Goal: Task Accomplishment & Management: Complete application form

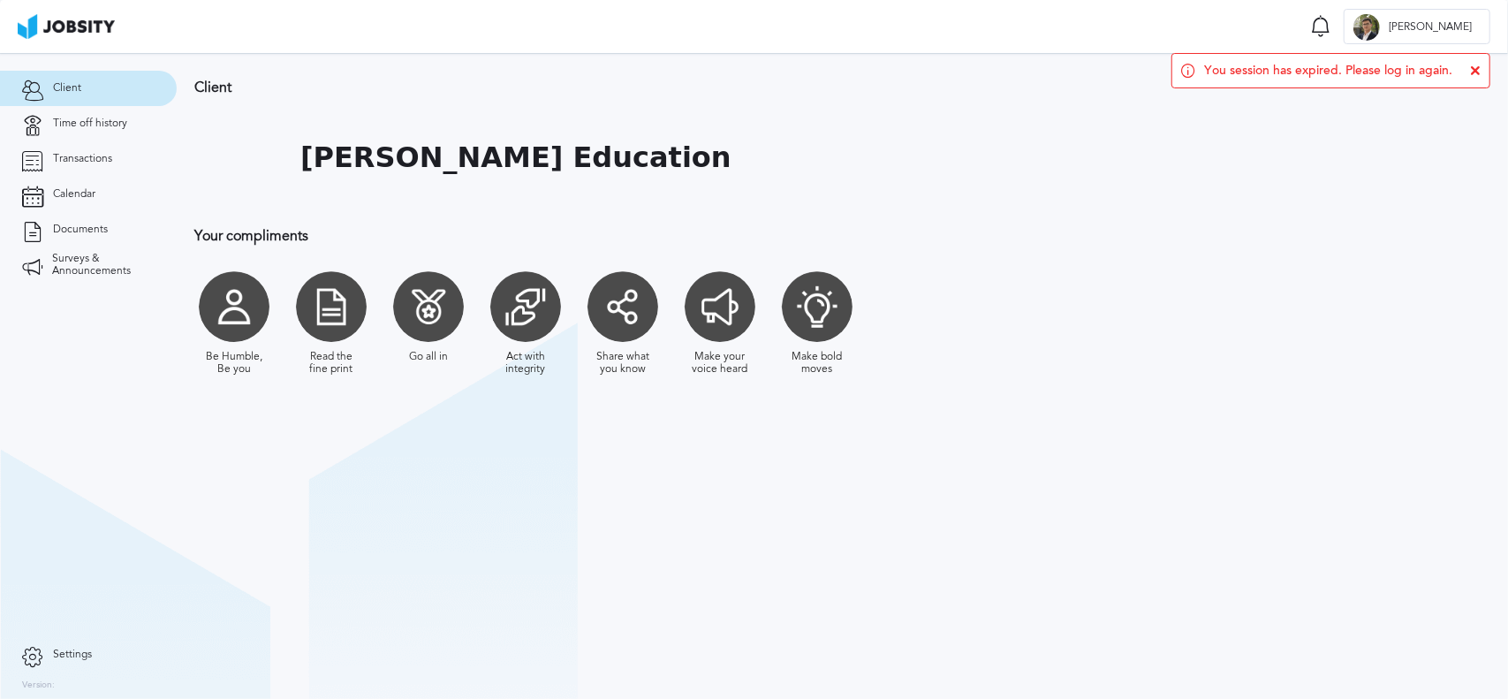
click at [228, 326] on div at bounding box center [234, 306] width 71 height 71
click at [514, 314] on div at bounding box center [525, 306] width 71 height 71
drag, startPoint x: 638, startPoint y: 314, endPoint x: 378, endPoint y: 261, distance: 265.2
click at [638, 314] on div at bounding box center [622, 306] width 71 height 71
click at [412, 168] on h1 "[PERSON_NAME] Education" at bounding box center [515, 157] width 431 height 33
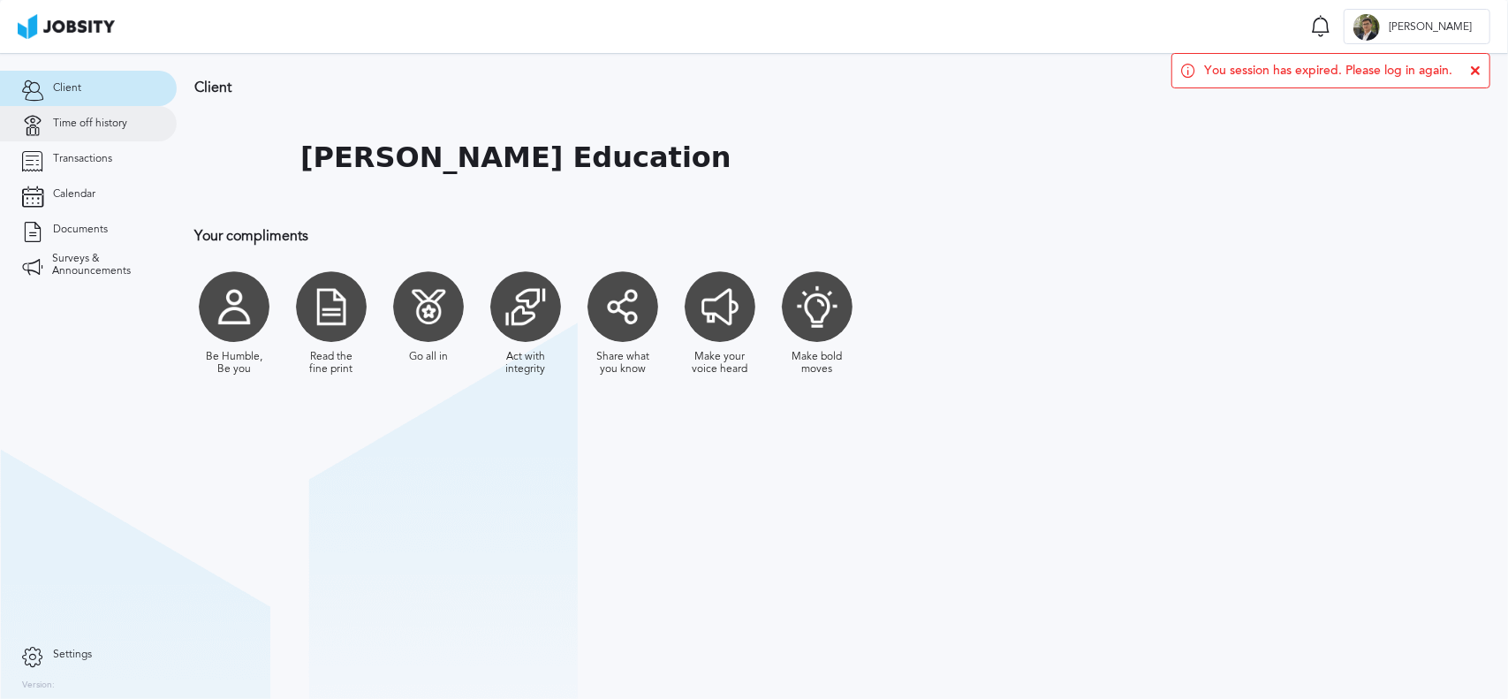
click at [92, 127] on span "Time off history" at bounding box center [90, 123] width 74 height 12
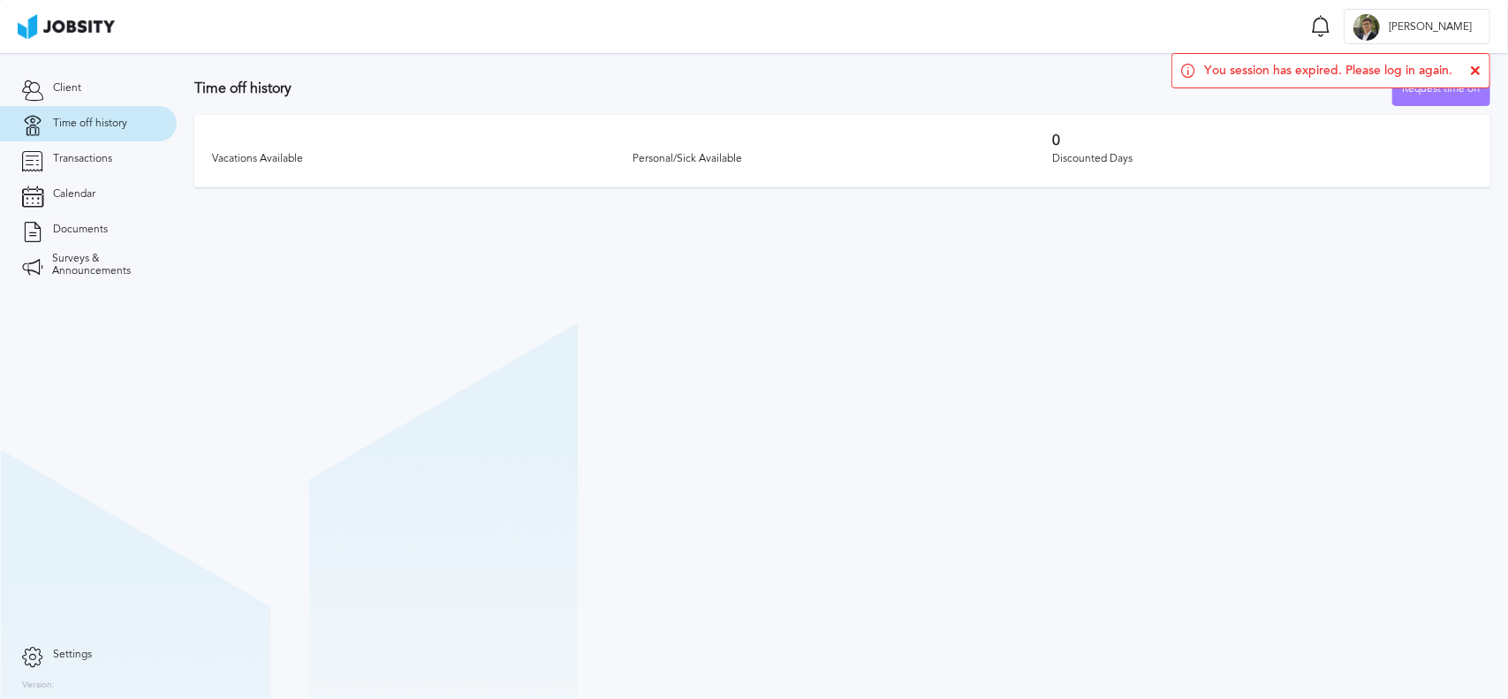
click at [1478, 70] on icon at bounding box center [1475, 70] width 11 height 11
click at [1429, 90] on div "Request time off" at bounding box center [1441, 89] width 96 height 35
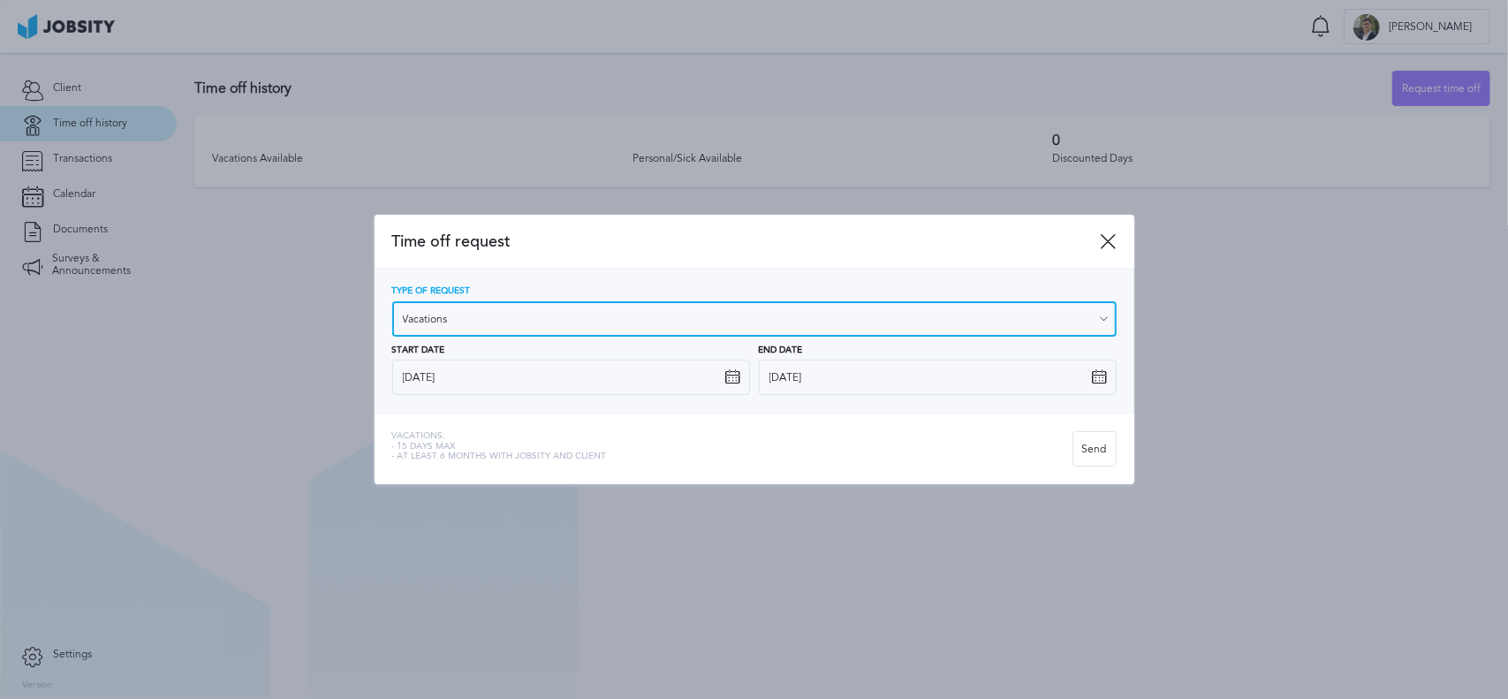
click at [772, 305] on input "Vacations" at bounding box center [754, 318] width 724 height 35
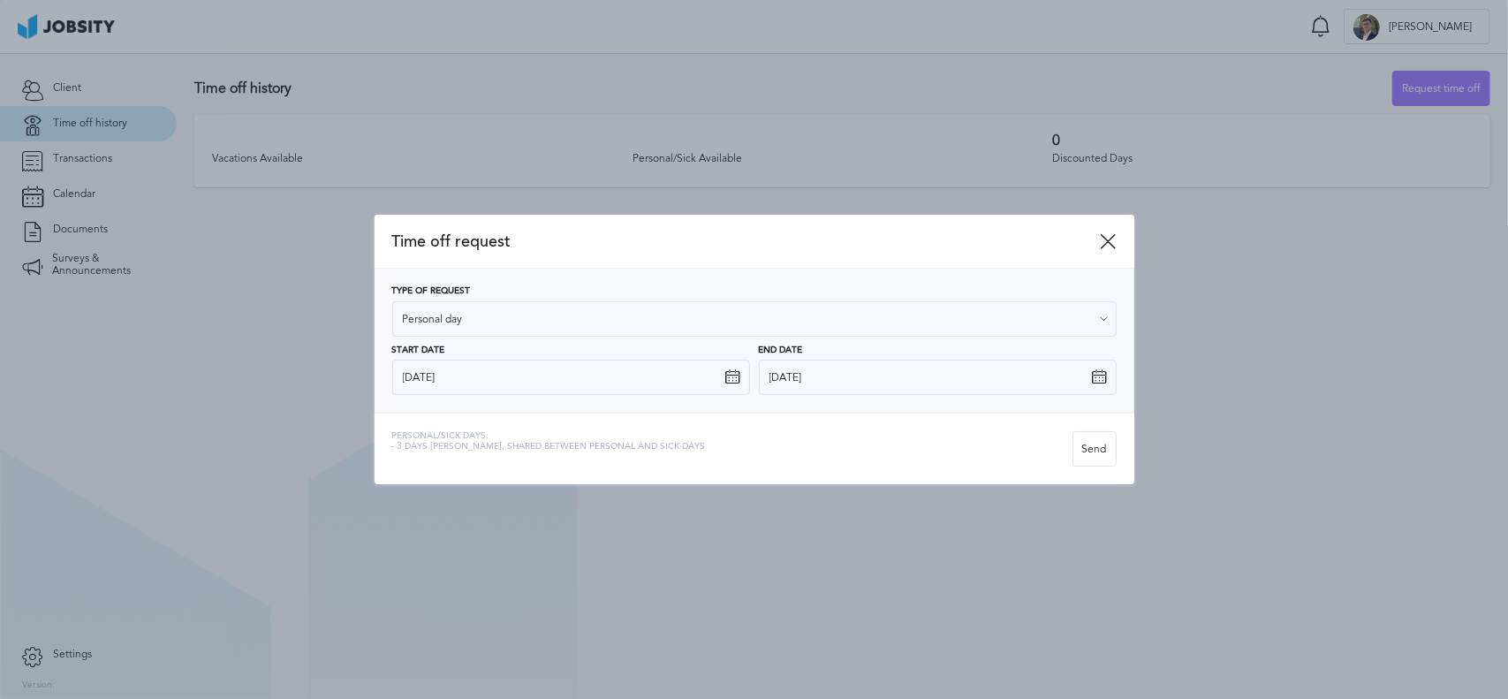
click at [562, 379] on div "Type of Request Personal day Vacations Personal day Sick day PTO Maternity / Pa…" at bounding box center [754, 340] width 724 height 109
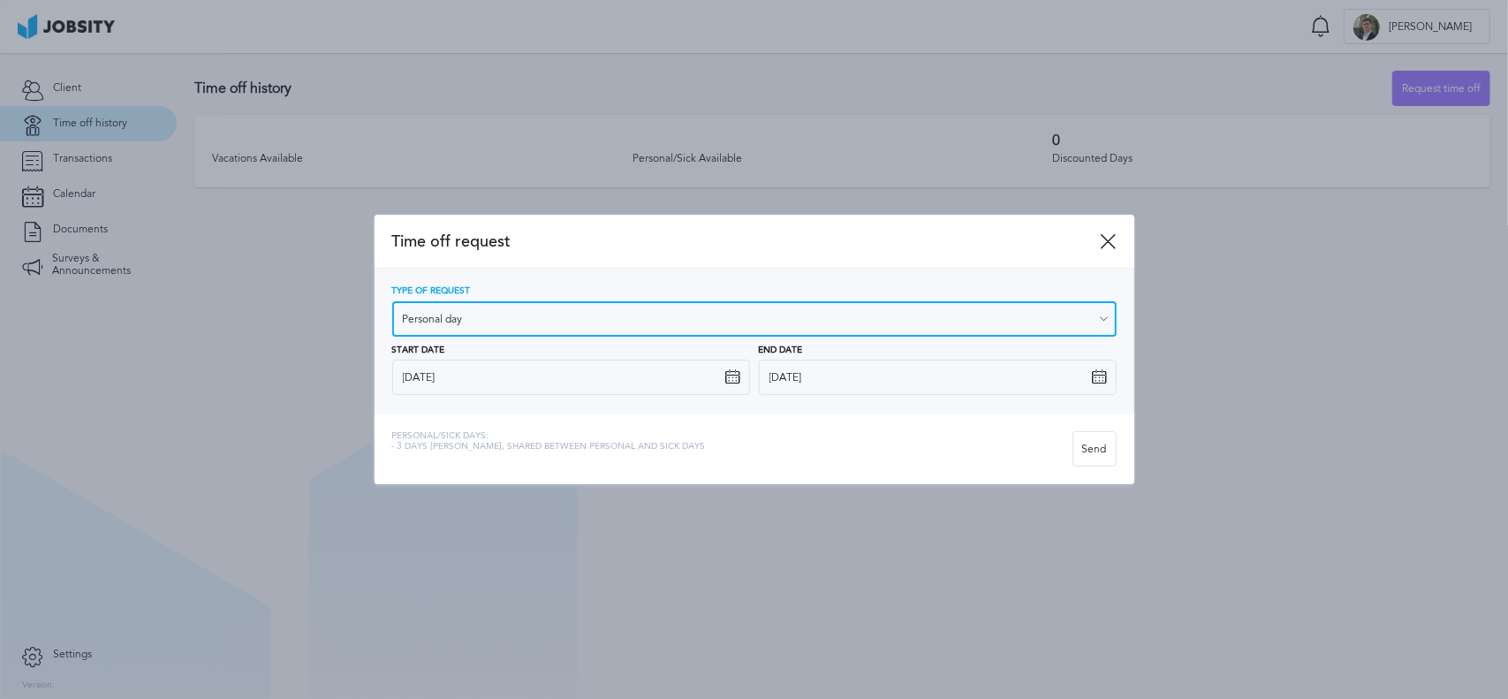
click at [508, 321] on input "Personal day" at bounding box center [754, 318] width 724 height 35
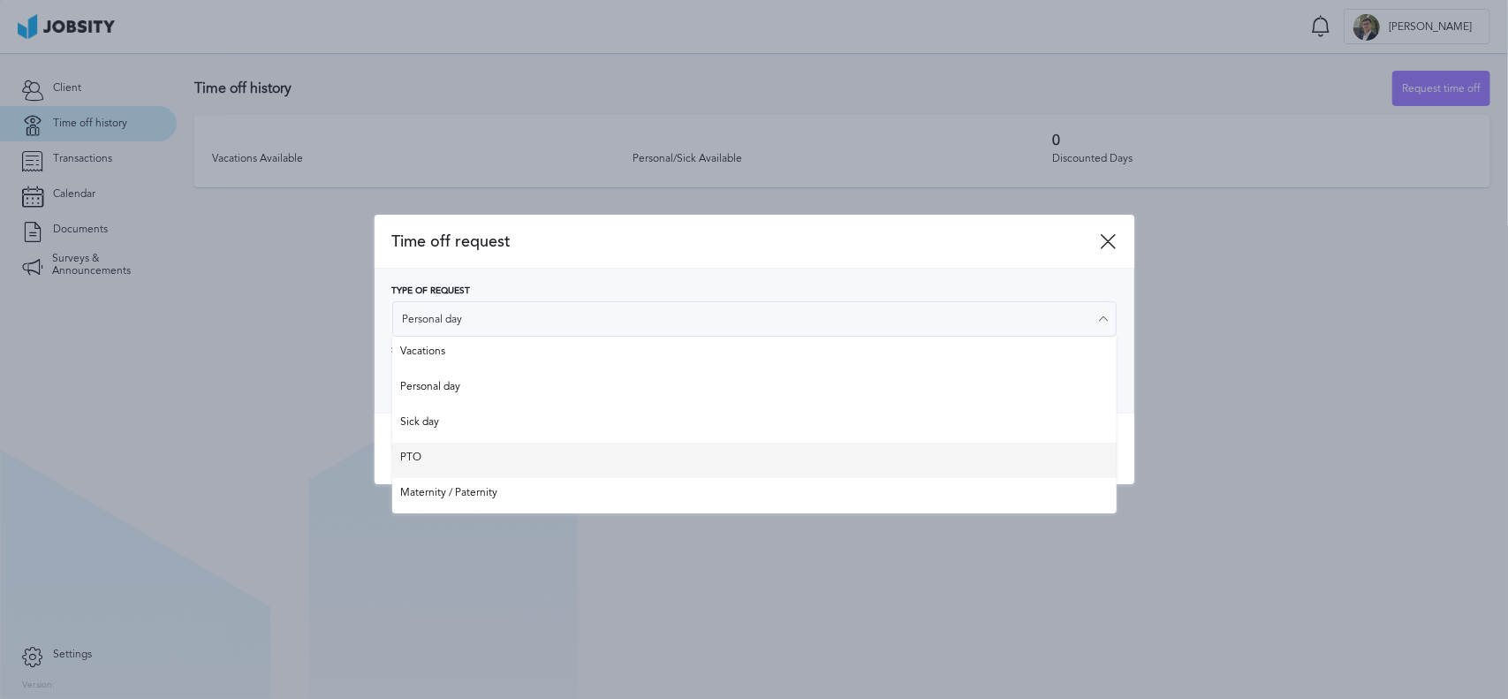
type input "PTO"
click at [449, 455] on div "Time off request Type of Request PTO Vacations Personal day Sick day PTO Matern…" at bounding box center [754, 350] width 760 height 270
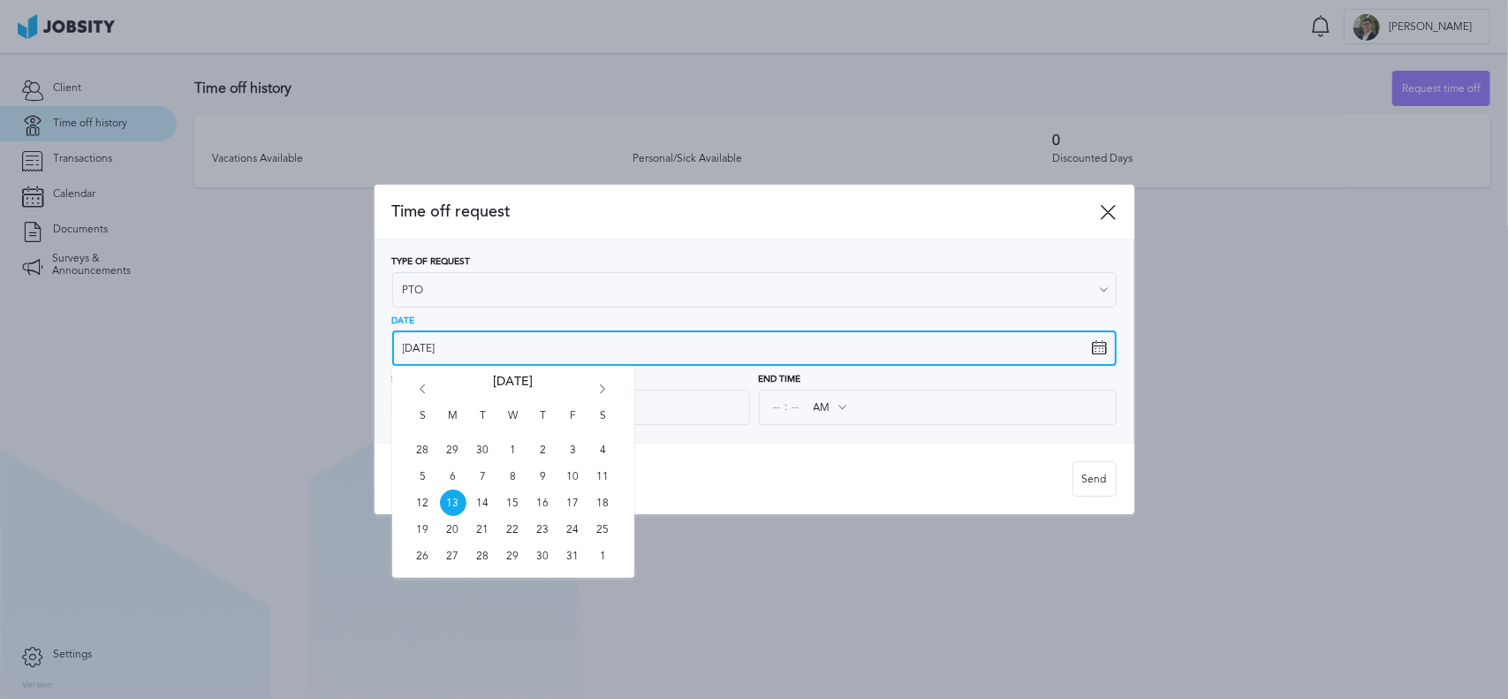
click at [503, 350] on input "[DATE]" at bounding box center [754, 347] width 724 height 35
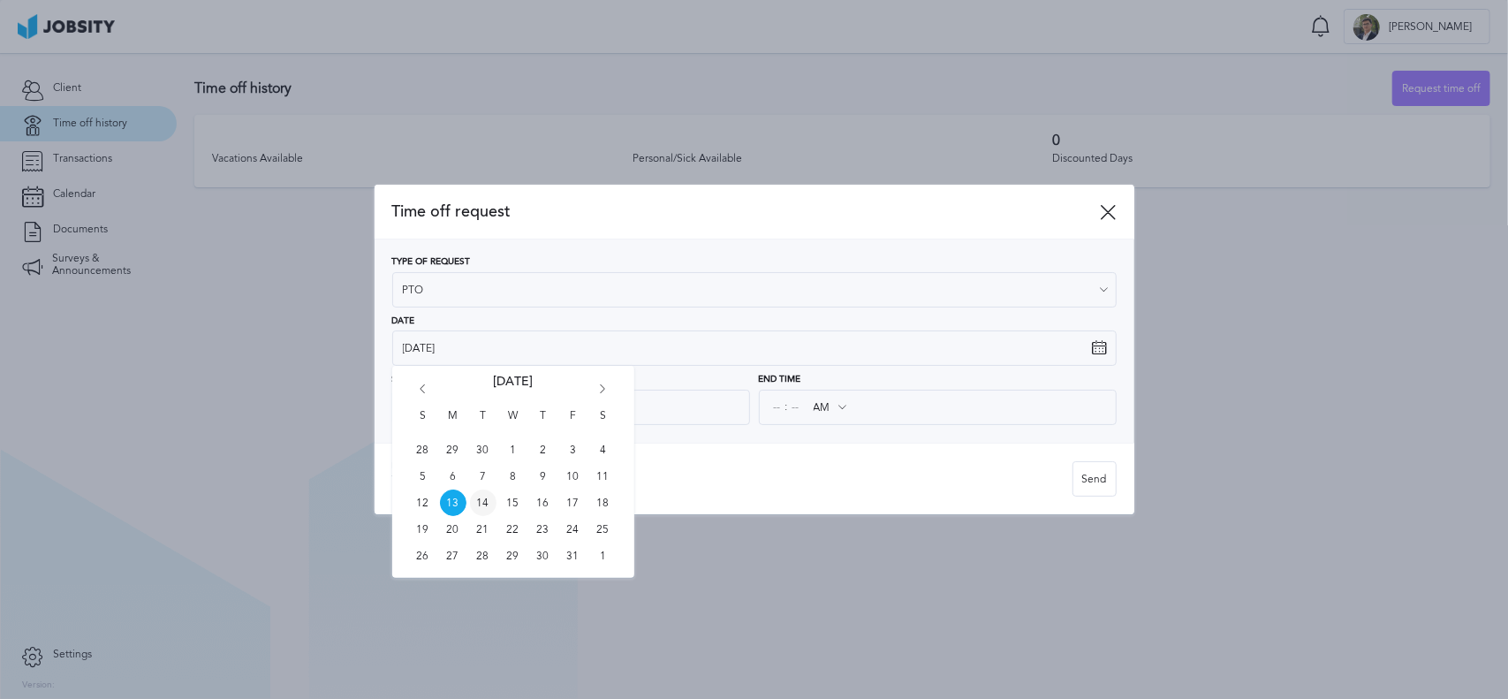
click at [482, 503] on span "14" at bounding box center [483, 502] width 26 height 26
type input "[DATE]"
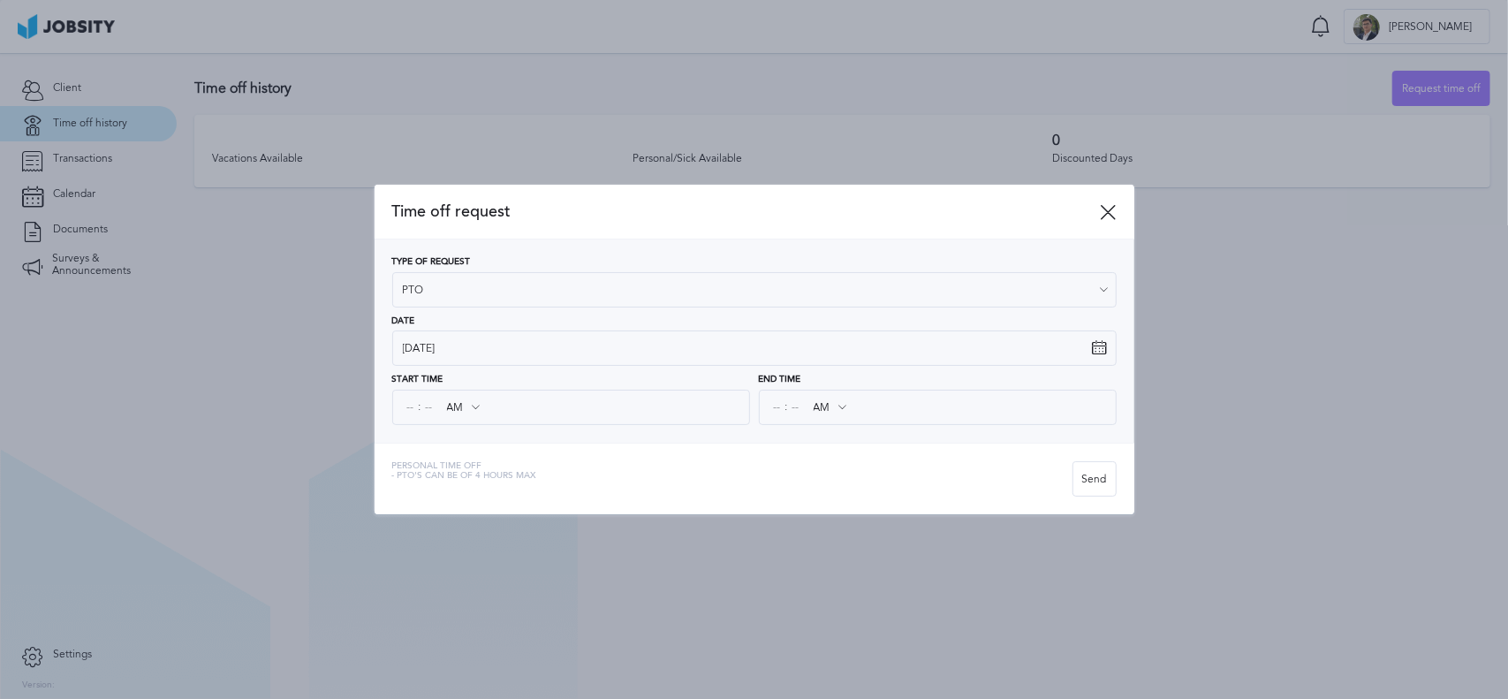
click at [500, 412] on div ": AM AM PM" at bounding box center [571, 407] width 358 height 35
click at [480, 412] on icon at bounding box center [475, 407] width 16 height 16
click at [475, 410] on icon at bounding box center [475, 407] width 16 height 16
click at [473, 406] on icon at bounding box center [475, 407] width 16 height 16
click at [433, 402] on input at bounding box center [429, 407] width 16 height 32
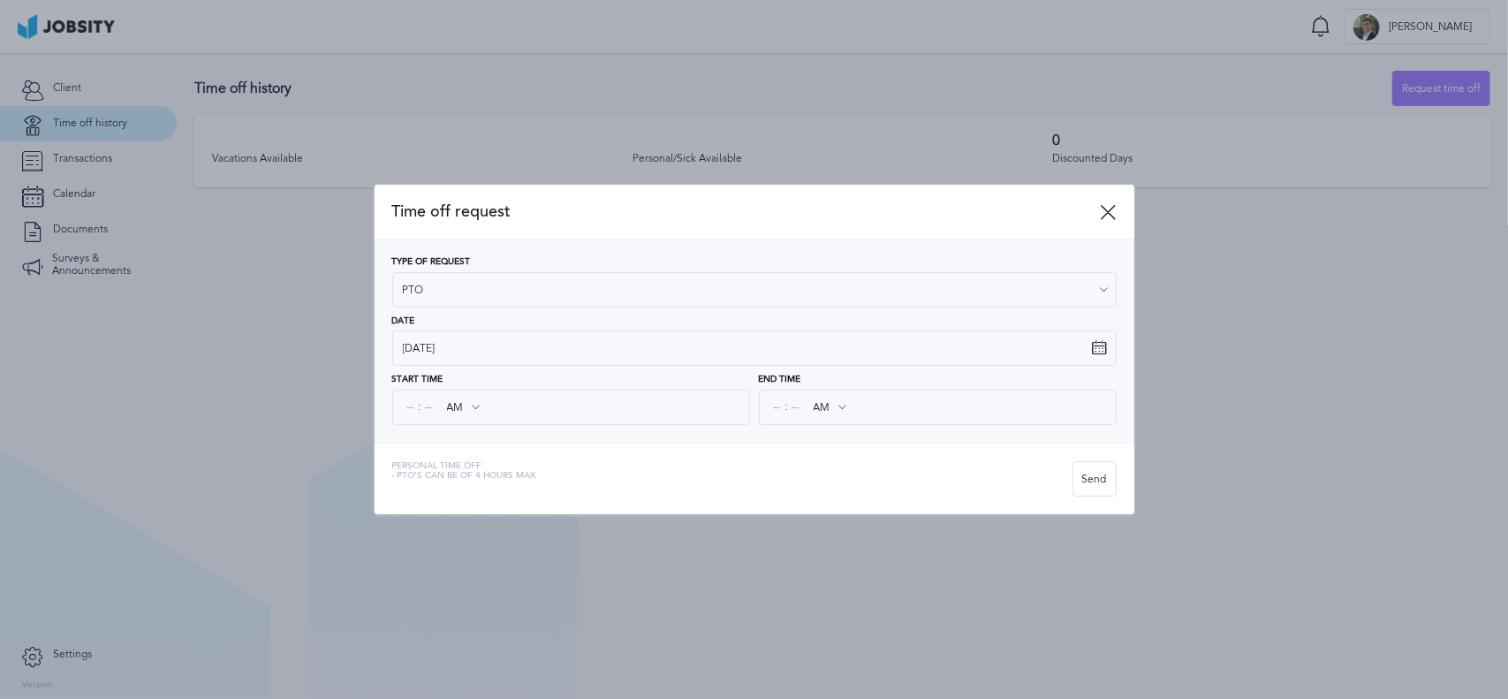
drag, startPoint x: 419, startPoint y: 405, endPoint x: 392, endPoint y: 405, distance: 26.5
click at [413, 405] on div ": AM AM PM" at bounding box center [571, 407] width 358 height 35
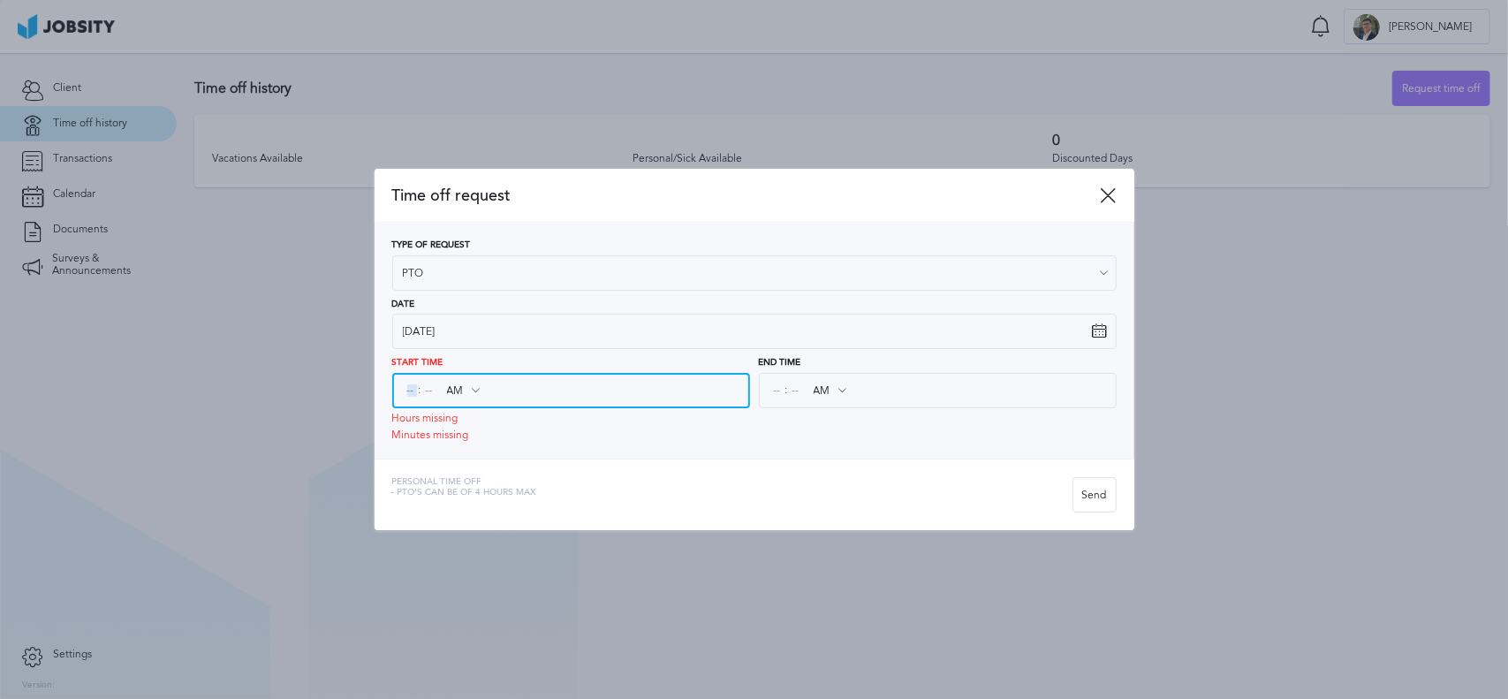
click at [407, 402] on input at bounding box center [411, 390] width 16 height 32
click at [539, 421] on div "Start Time : AM AM PM Hours missing Minutes missing" at bounding box center [571, 399] width 358 height 83
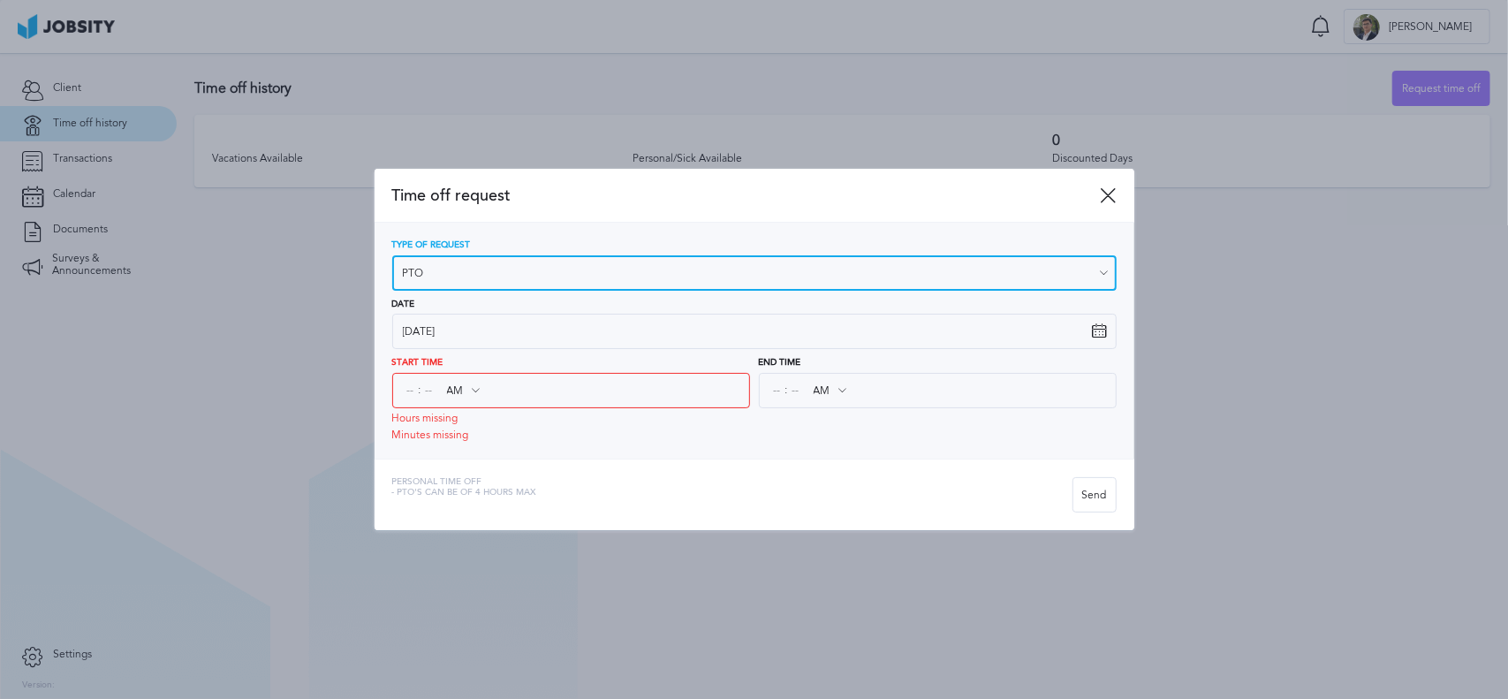
click at [443, 276] on input "PTO" at bounding box center [754, 272] width 724 height 35
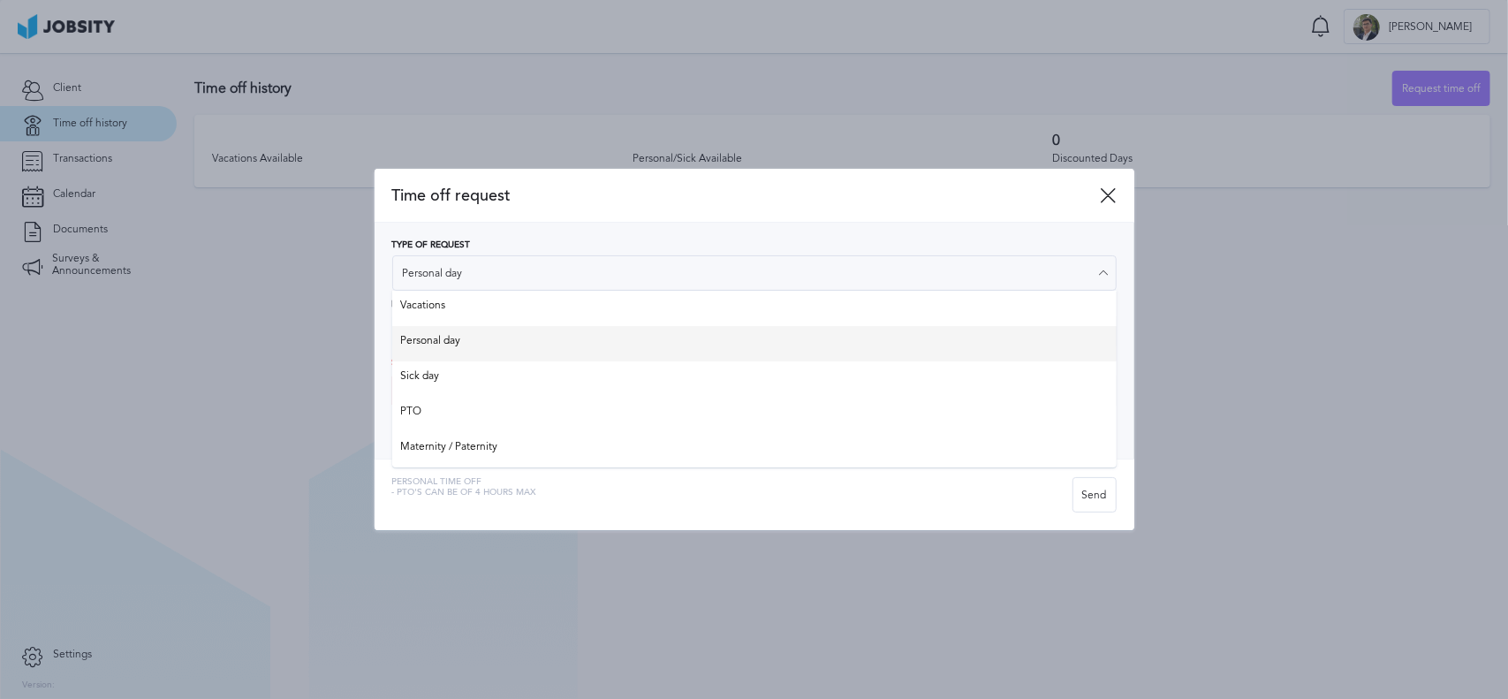
click at [458, 291] on div "Type of Request Personal day Vacations Personal day Sick day PTO Maternity / Pa…" at bounding box center [754, 265] width 724 height 50
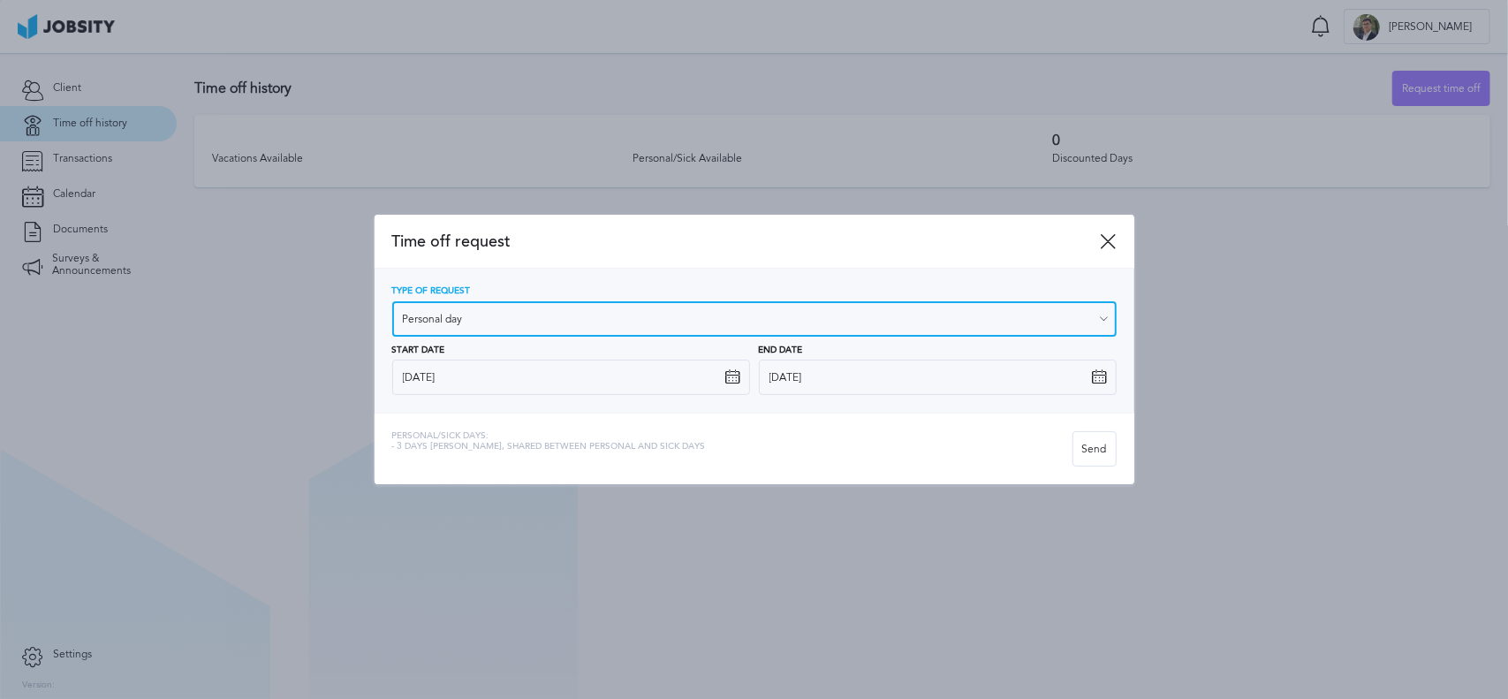
click at [511, 322] on input "Personal day" at bounding box center [754, 318] width 724 height 35
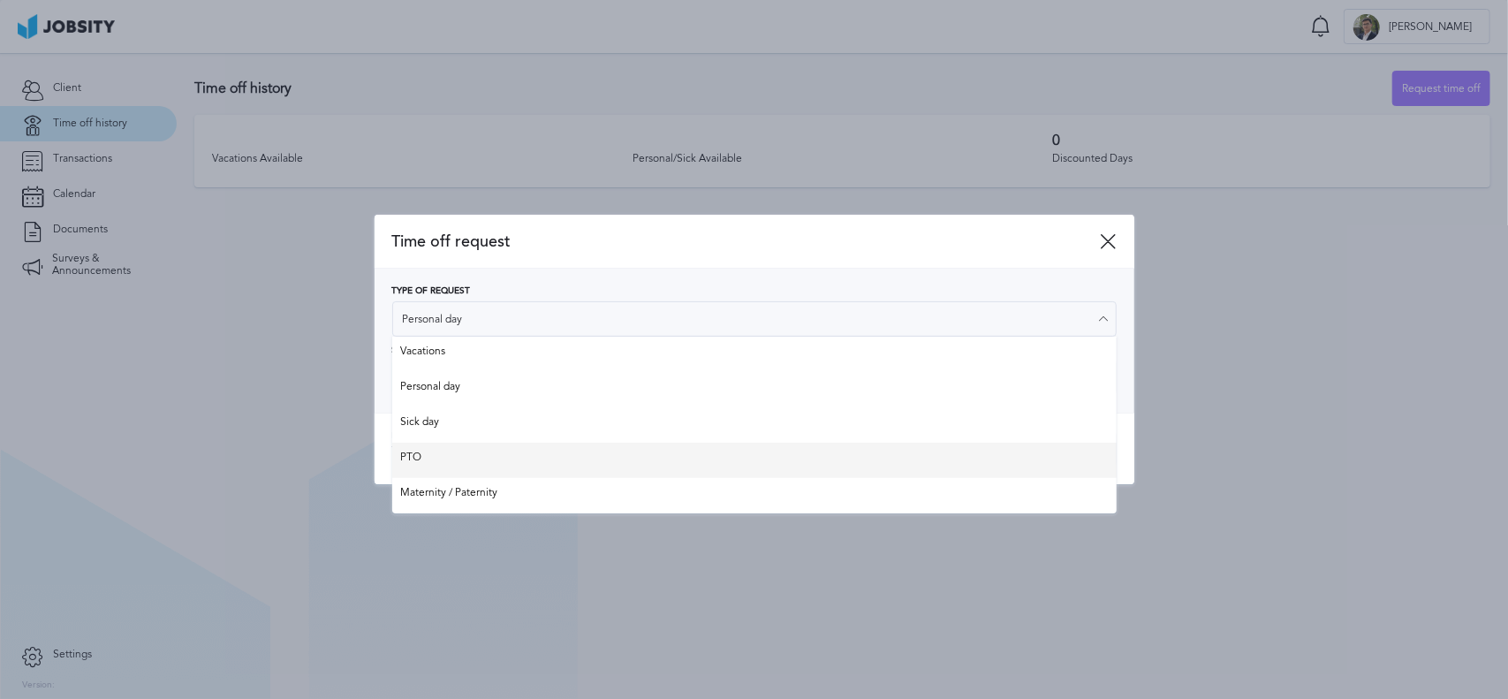
type input "PTO"
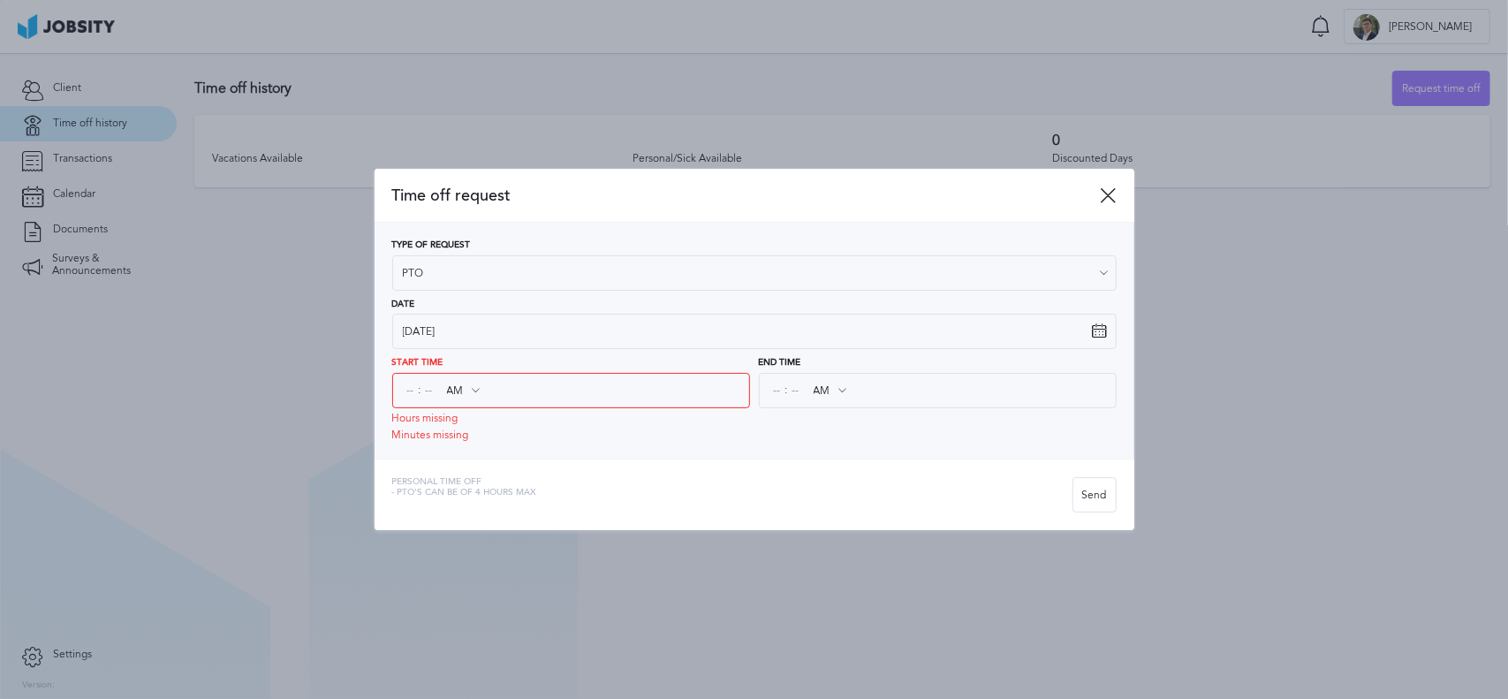
click at [455, 447] on div "Type of Request PTO Vacations Personal day Sick day PTO Maternity / Paternity D…" at bounding box center [754, 341] width 760 height 236
click at [419, 390] on span ":" at bounding box center [420, 390] width 3 height 12
click at [457, 390] on input "AM" at bounding box center [462, 390] width 51 height 32
click at [463, 418] on div "Start Time : AM AM PM Hours missing Minutes missing" at bounding box center [571, 399] width 358 height 83
click at [410, 390] on input at bounding box center [411, 390] width 16 height 32
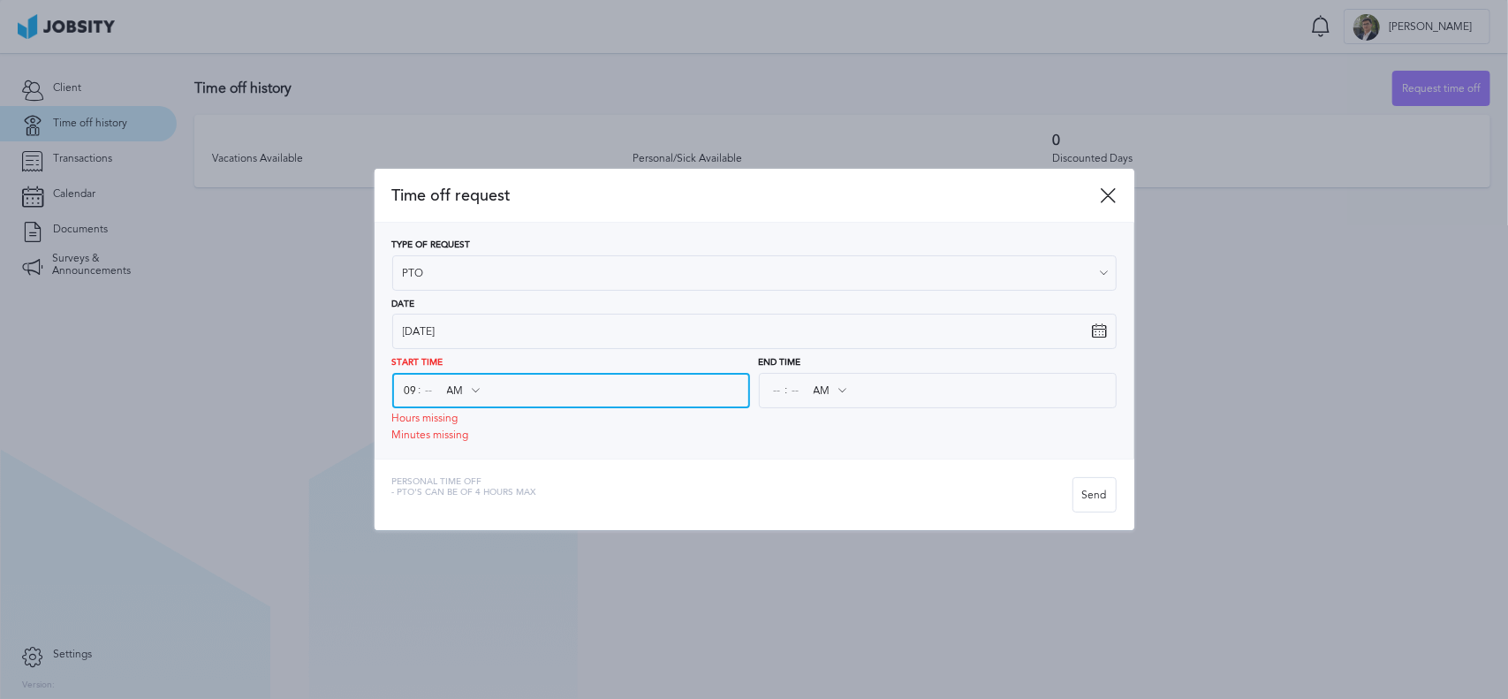
type input "09"
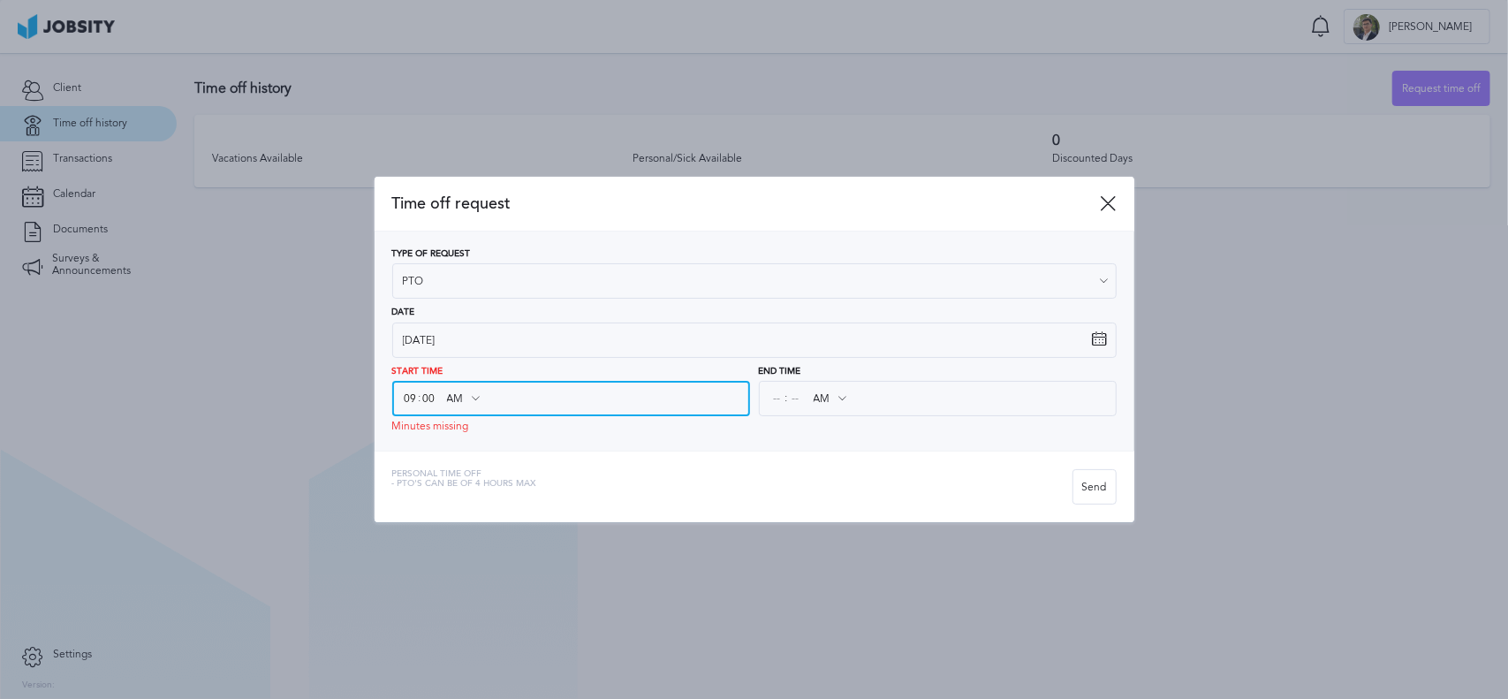
type input "00"
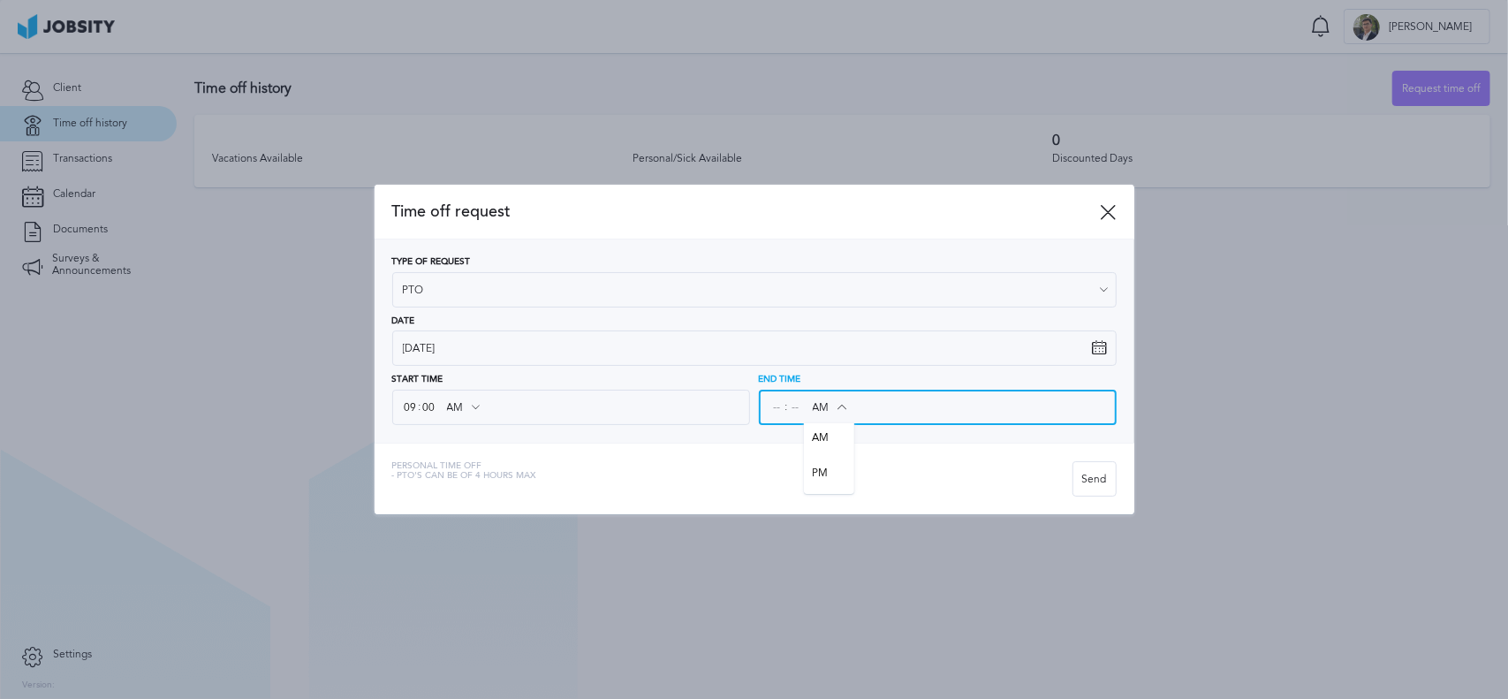
click at [820, 397] on input "AM" at bounding box center [829, 407] width 51 height 32
type input "PM"
click at [827, 468] on div "Time off request Type of Request PTO Vacations Personal day Sick day PTO Matern…" at bounding box center [754, 349] width 760 height 329
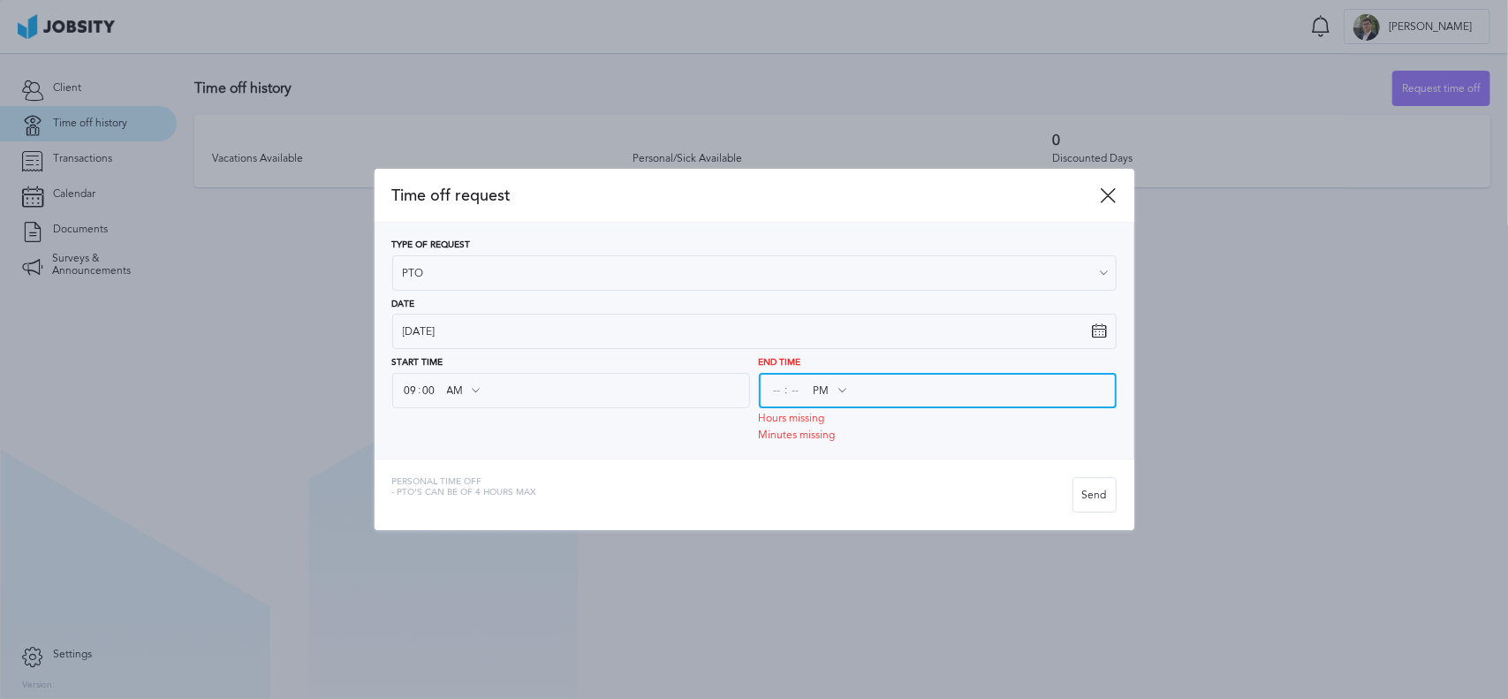
click at [774, 390] on input at bounding box center [777, 390] width 16 height 32
type input "12"
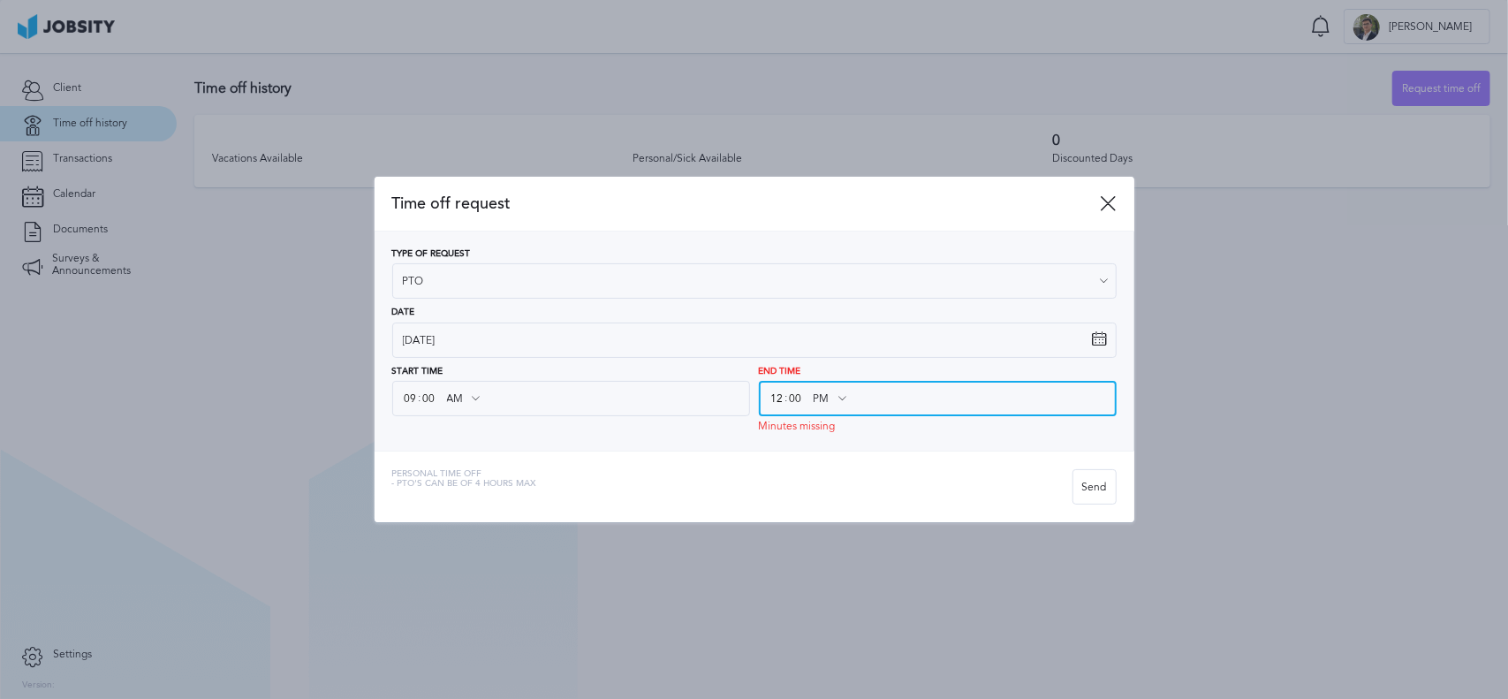
type input "00"
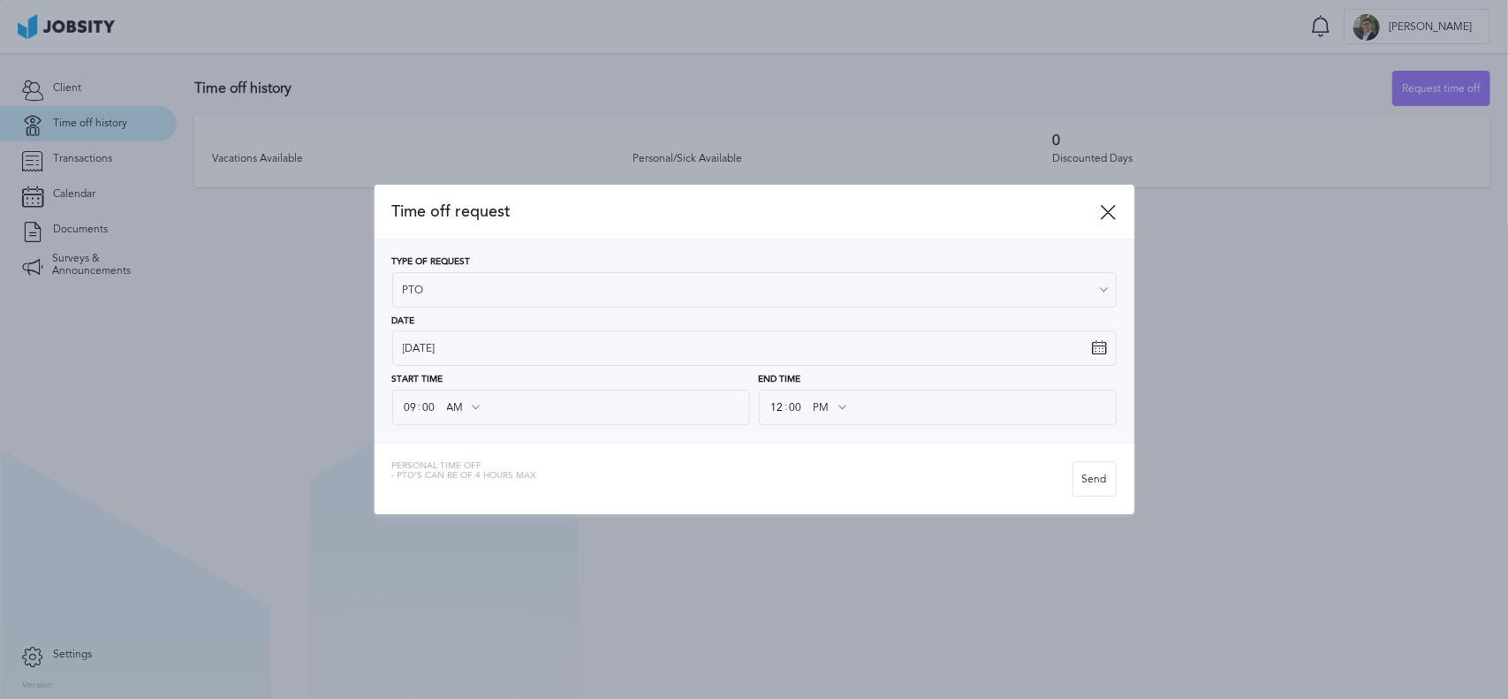
click at [839, 451] on div "Personal Time Off - PTO's can be of 4 hours [PERSON_NAME]" at bounding box center [754, 479] width 760 height 72
click at [469, 314] on div "Type of Request PTO Vacations Personal day Sick day PTO Maternity / Paternity D…" at bounding box center [754, 341] width 724 height 168
click at [1104, 210] on icon at bounding box center [1109, 212] width 16 height 16
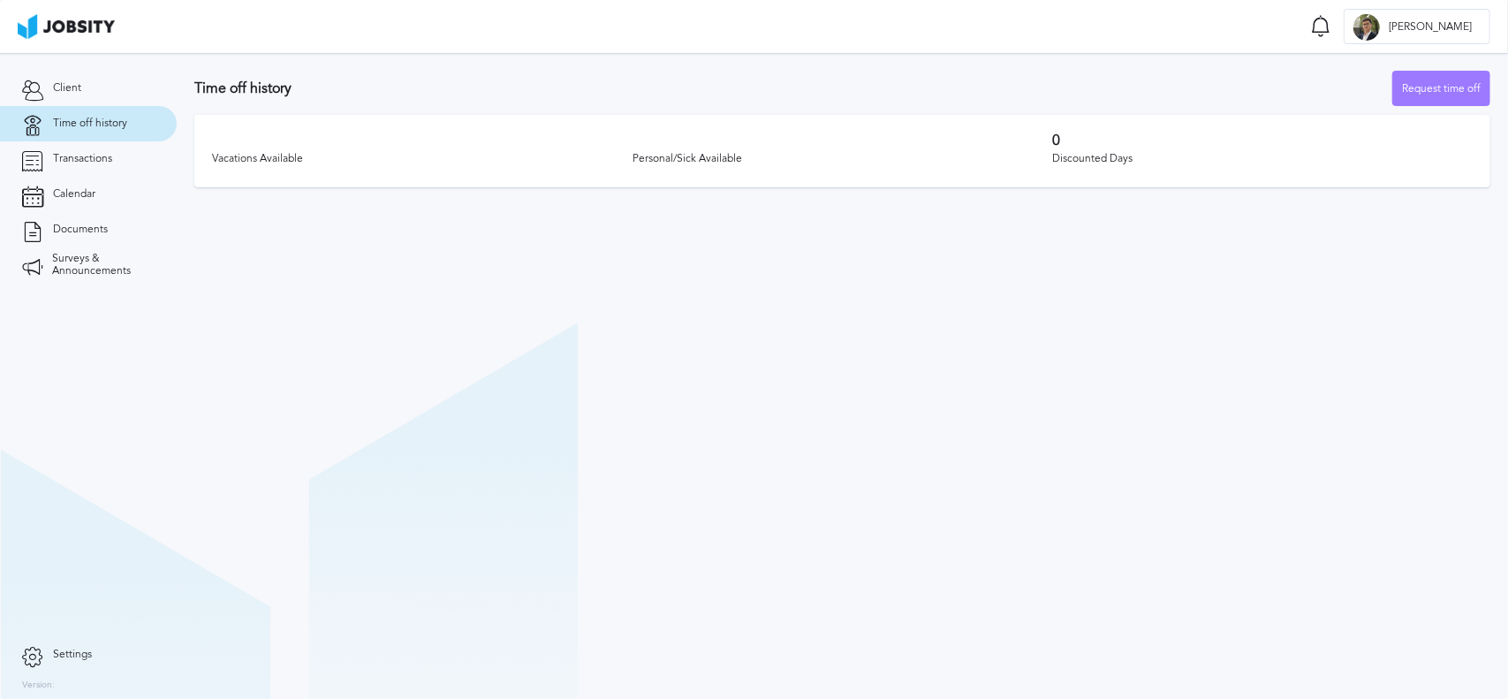
click at [346, 385] on section "Time off history Request time off Vacations Available Personal/Sick Available 0…" at bounding box center [842, 376] width 1331 height 646
click at [376, 322] on section "Time off history Request time off Vacations Available Personal/Sick Available 0…" at bounding box center [842, 376] width 1331 height 646
click at [364, 506] on section "Time off history Request time off Vacations Available Personal/Sick Available 0…" at bounding box center [842, 376] width 1331 height 646
click at [92, 132] on link "Time off history" at bounding box center [88, 123] width 177 height 35
click at [92, 153] on span "Transactions" at bounding box center [82, 159] width 59 height 12
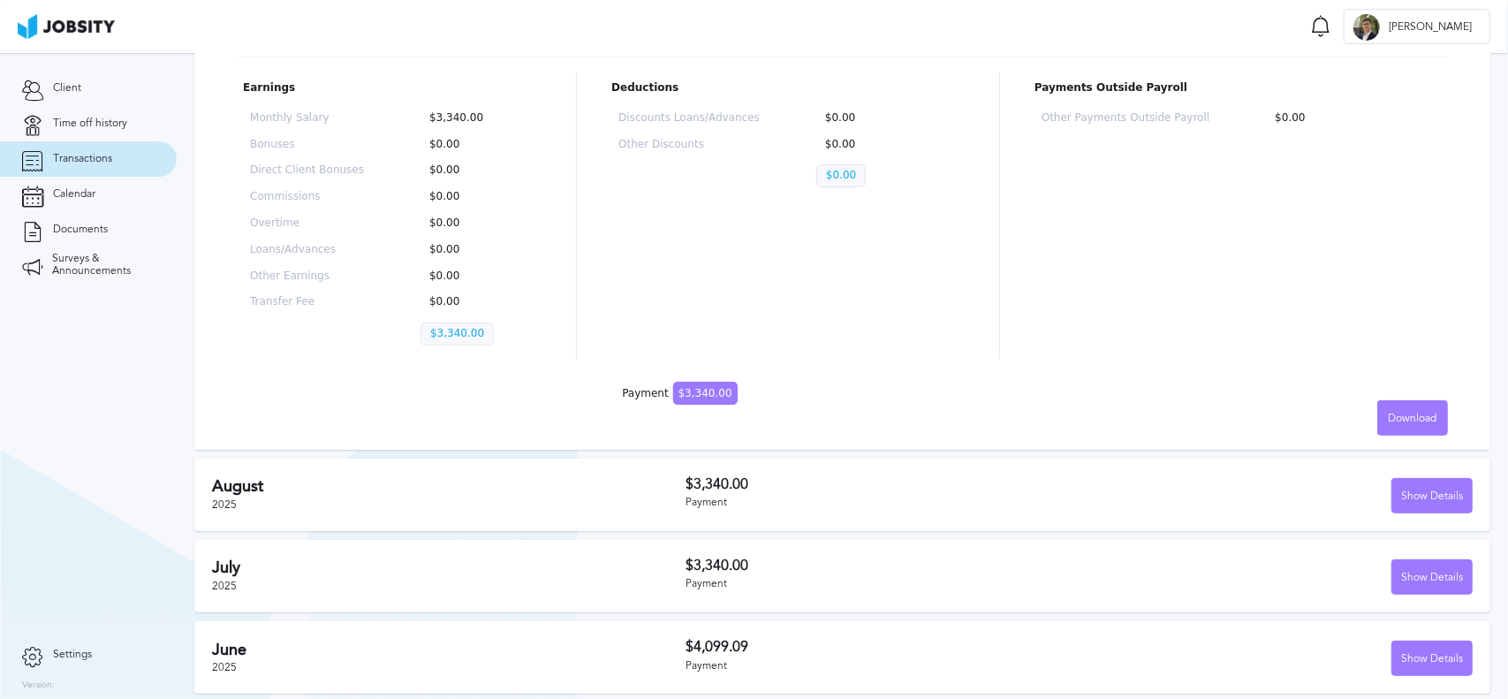
scroll to position [238, 0]
click at [347, 641] on h2 "June" at bounding box center [448, 648] width 473 height 19
click at [839, 665] on div "Payment" at bounding box center [882, 664] width 394 height 12
click at [1415, 665] on div "Show Details" at bounding box center [1431, 656] width 79 height 35
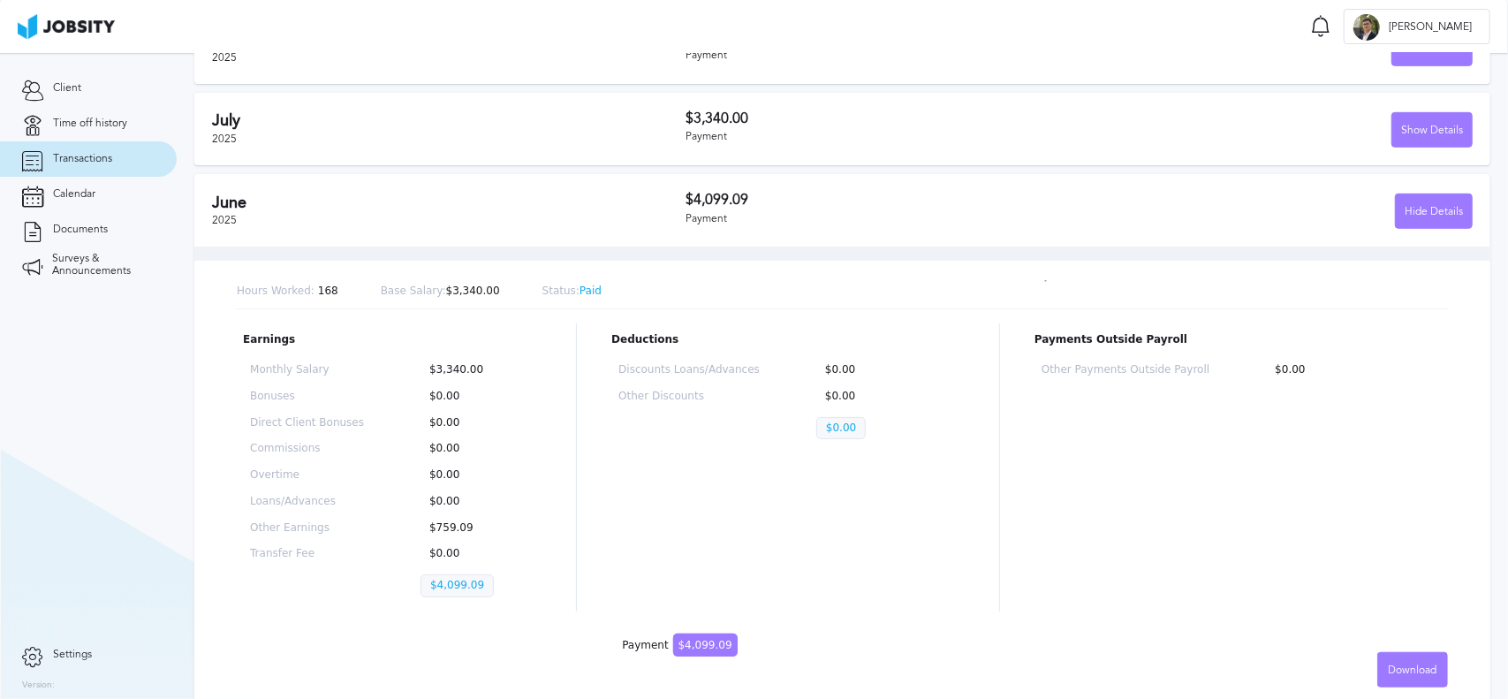
scroll to position [692, 0]
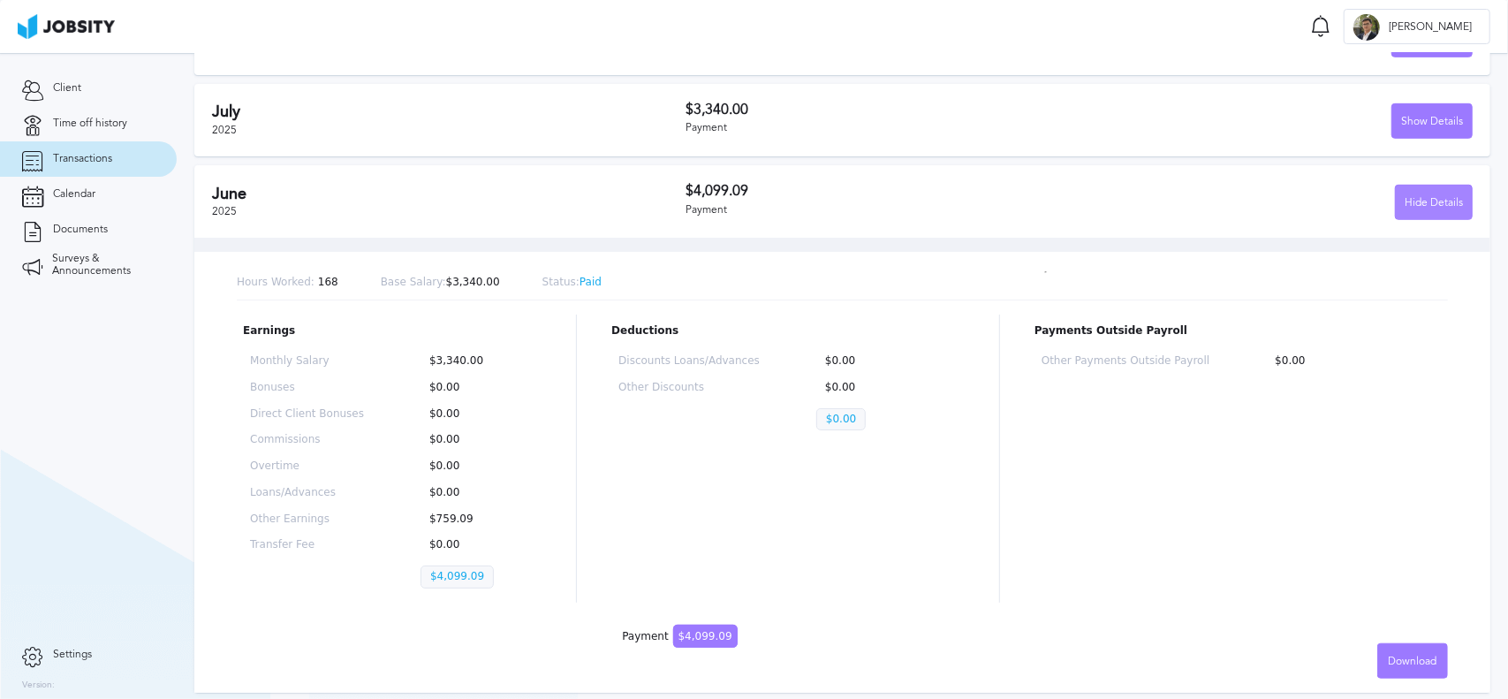
click at [1406, 204] on div "Hide Details" at bounding box center [1434, 202] width 76 height 35
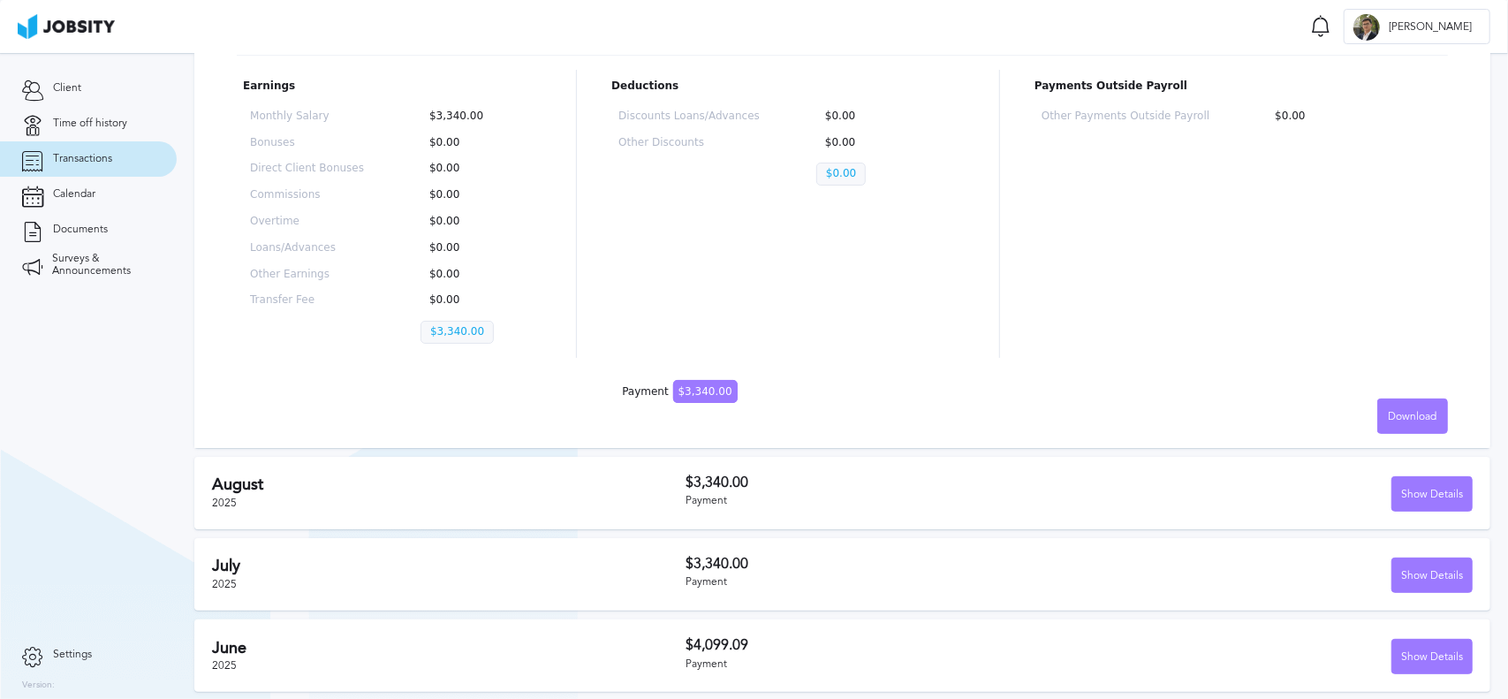
scroll to position [0, 0]
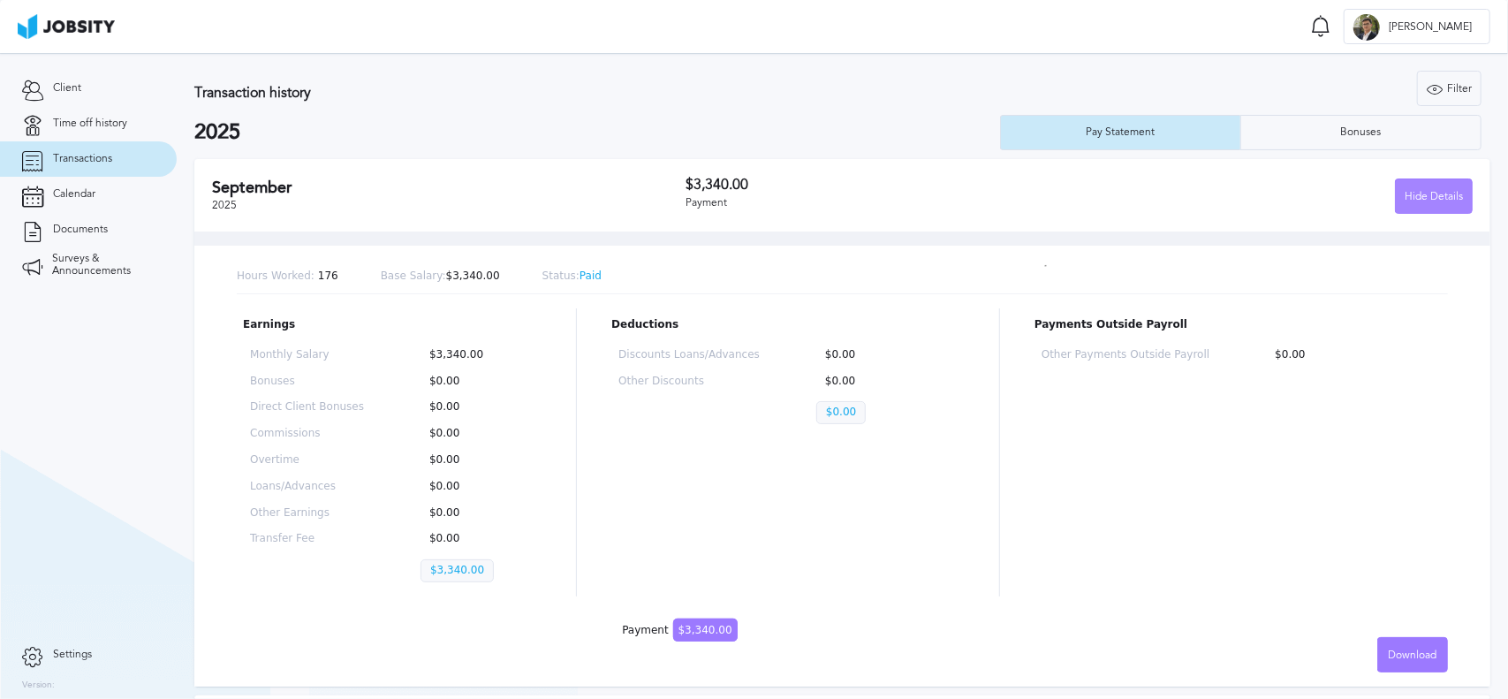
click at [1396, 190] on div "Hide Details" at bounding box center [1434, 196] width 76 height 35
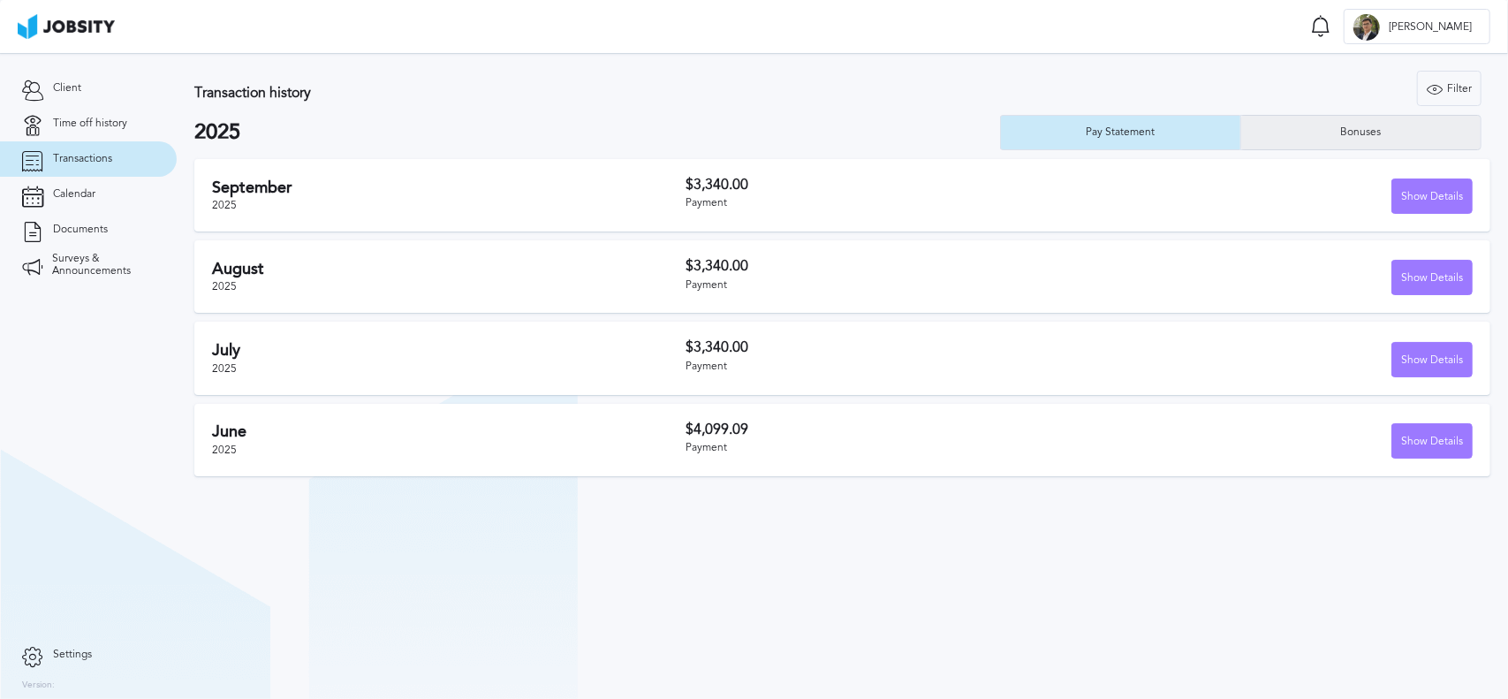
click at [1335, 140] on div "Bonuses" at bounding box center [1360, 132] width 239 height 35
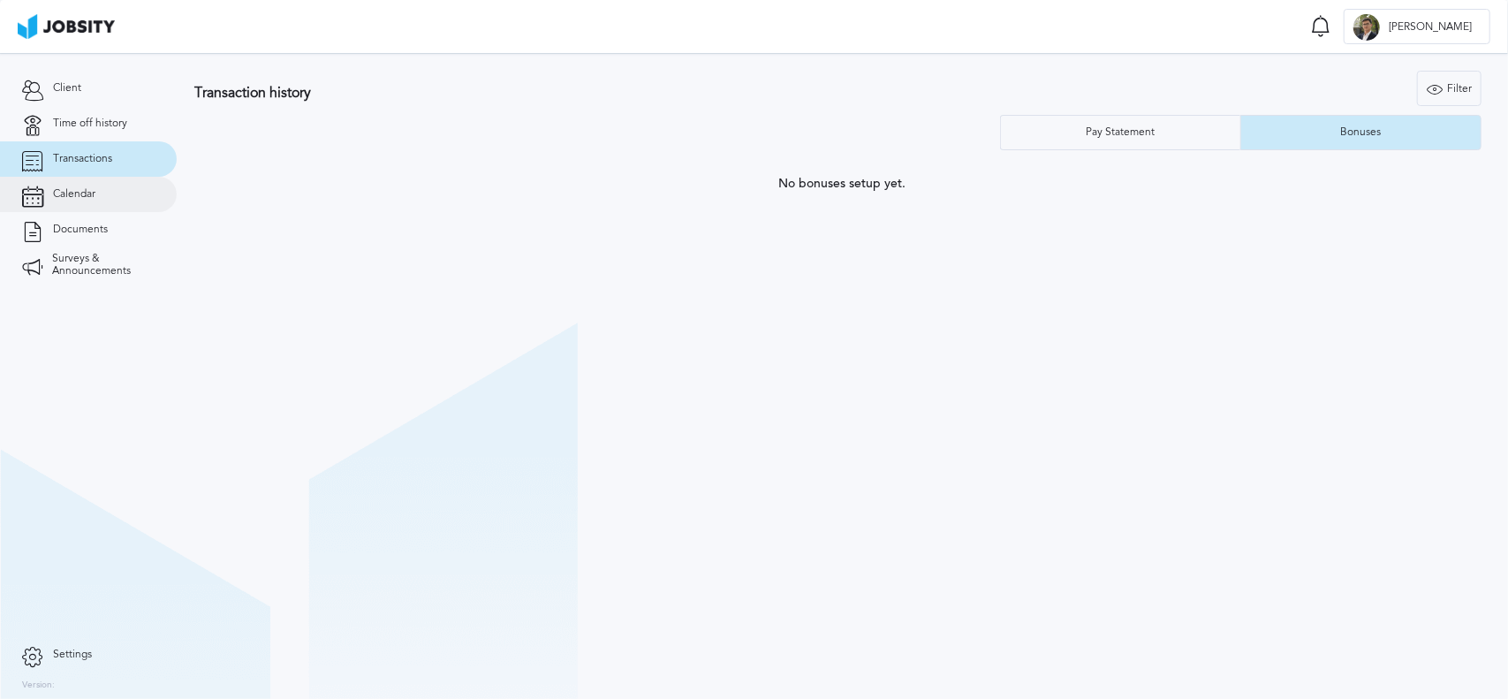
click at [81, 211] on link "Calendar" at bounding box center [88, 194] width 177 height 35
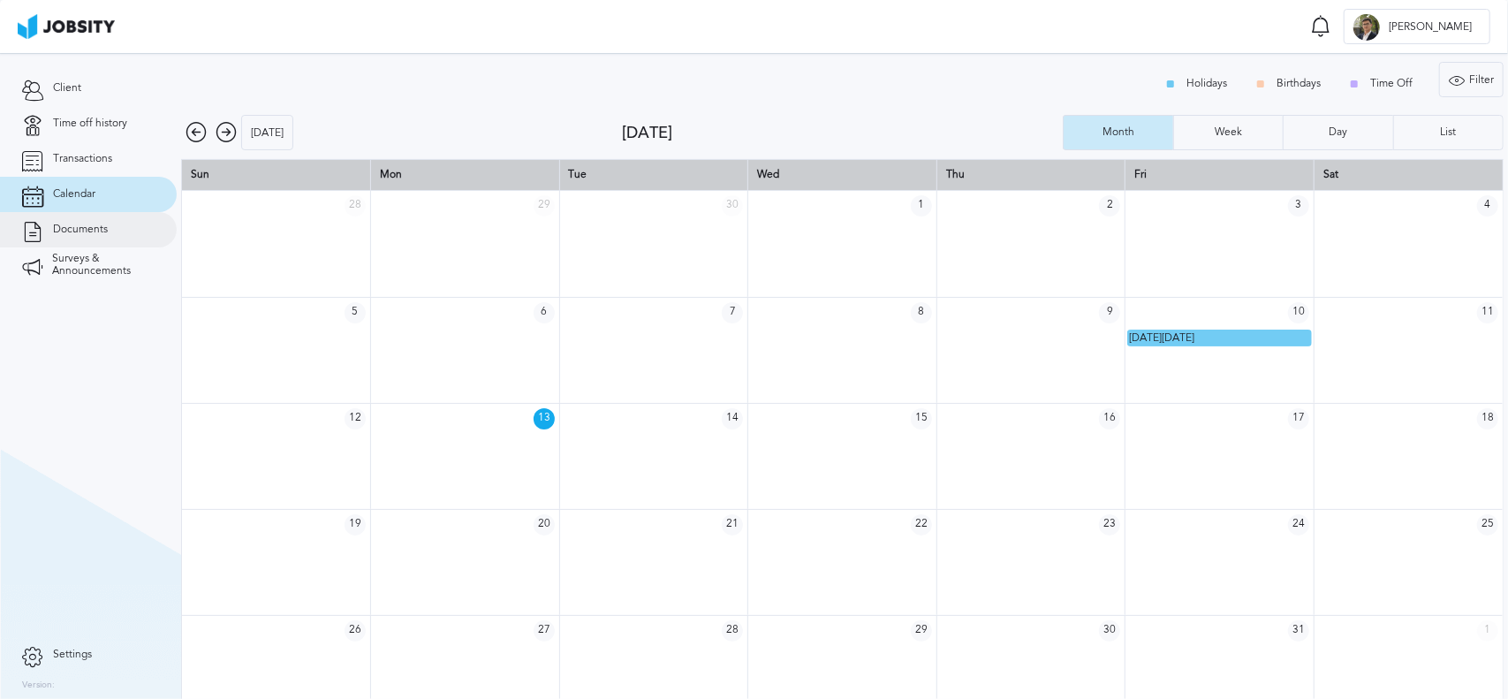
click at [77, 217] on link "Documents" at bounding box center [88, 229] width 177 height 35
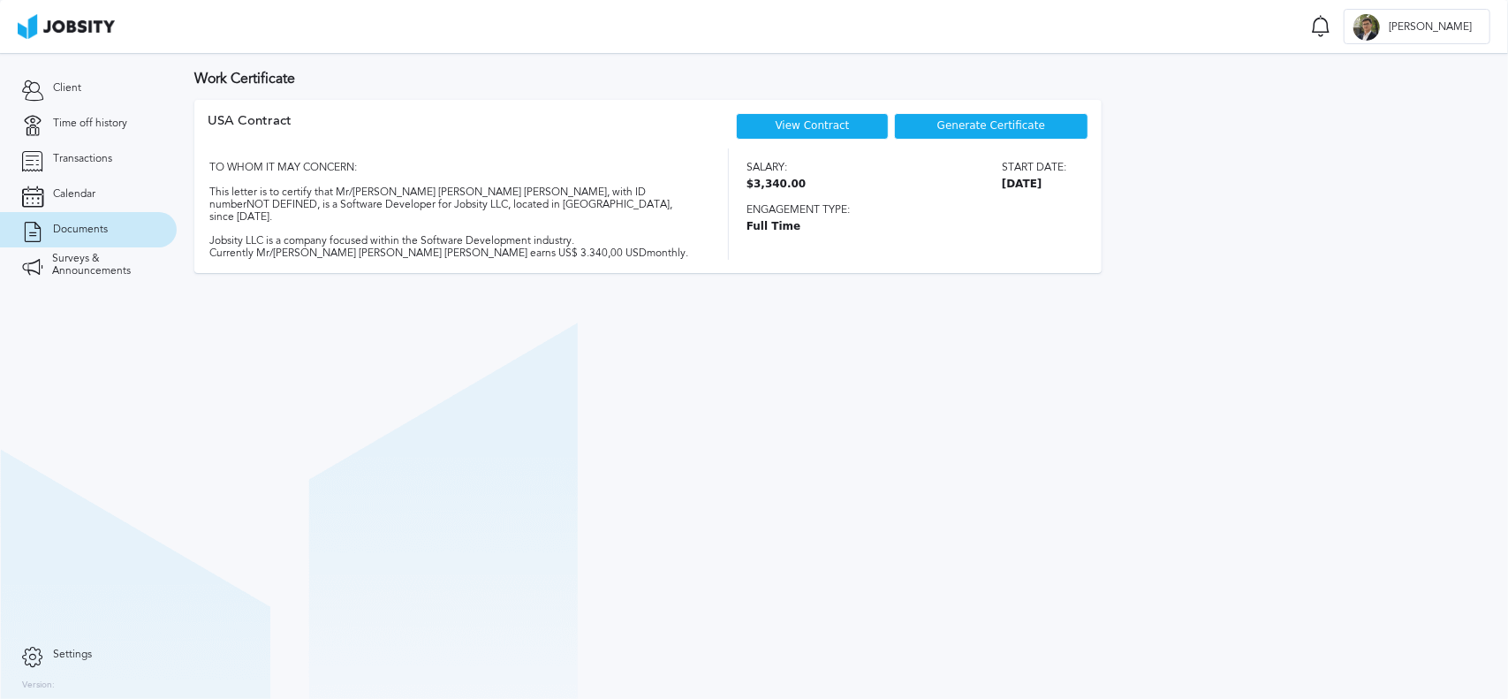
drag, startPoint x: 1001, startPoint y: 185, endPoint x: 1091, endPoint y: 194, distance: 90.6
click at [1091, 194] on div "USA Contract View Contract Generate Certificate TO WHOM IT MAY CONCERN: This le…" at bounding box center [647, 186] width 907 height 172
click at [1071, 185] on div "Salary: $3,340.00 Start date: [DATE] Engagement type: Full Time" at bounding box center [917, 203] width 342 height 110
drag, startPoint x: 806, startPoint y: 229, endPoint x: 730, endPoint y: 230, distance: 76.0
click at [730, 230] on div "TO WHOM IT MAY CONCERN: This letter is to certify that Mr/[PERSON_NAME] [PERSON…" at bounding box center [648, 203] width 881 height 110
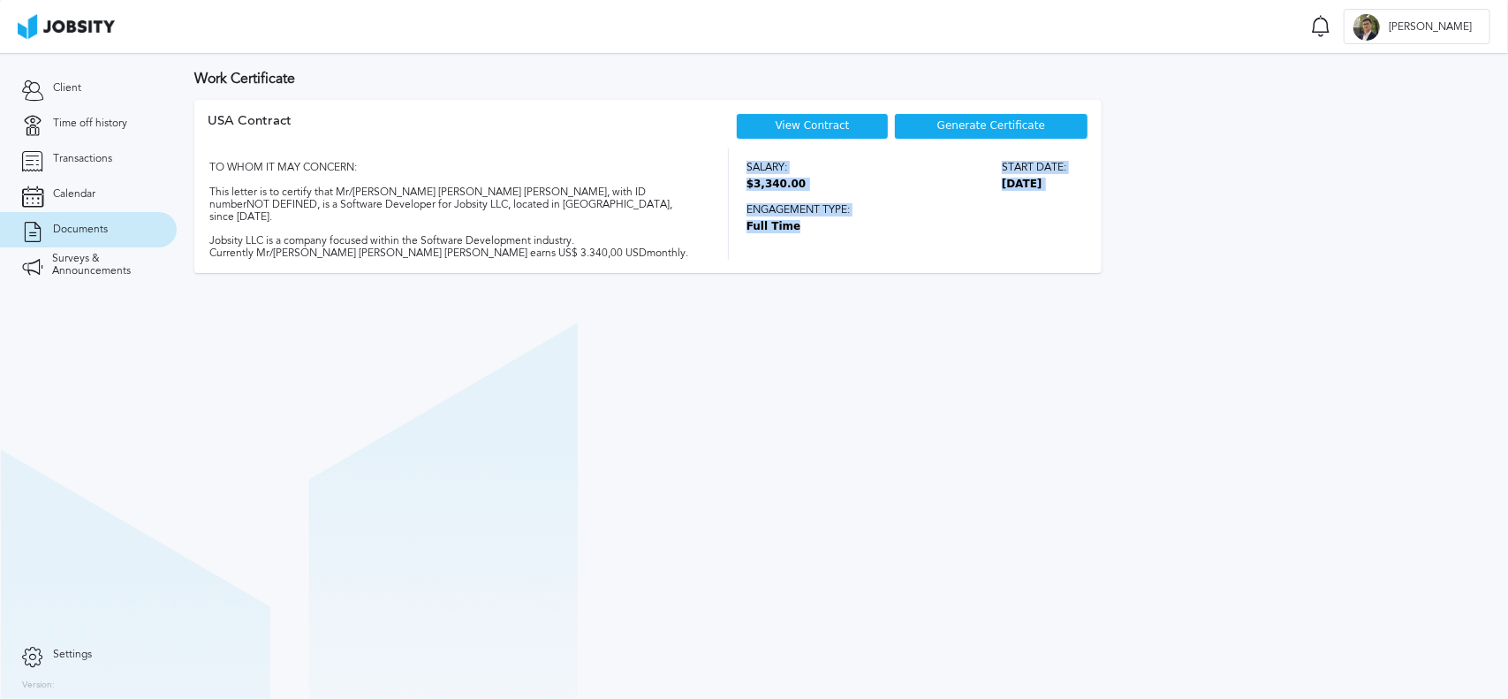
click at [887, 236] on div "Salary: $3,340.00 Start date: [DATE] Engagement type: Full Time" at bounding box center [917, 203] width 342 height 110
click at [830, 228] on span "Full Time" at bounding box center [906, 227] width 320 height 12
drag, startPoint x: 798, startPoint y: 224, endPoint x: 741, endPoint y: 226, distance: 56.6
click at [741, 226] on div "TO WHOM IT MAY CONCERN: This letter is to certify that Mr/[PERSON_NAME] [PERSON…" at bounding box center [648, 203] width 881 height 110
click at [868, 226] on span "Full Time" at bounding box center [906, 227] width 320 height 12
